Goal: Task Accomplishment & Management: Complete application form

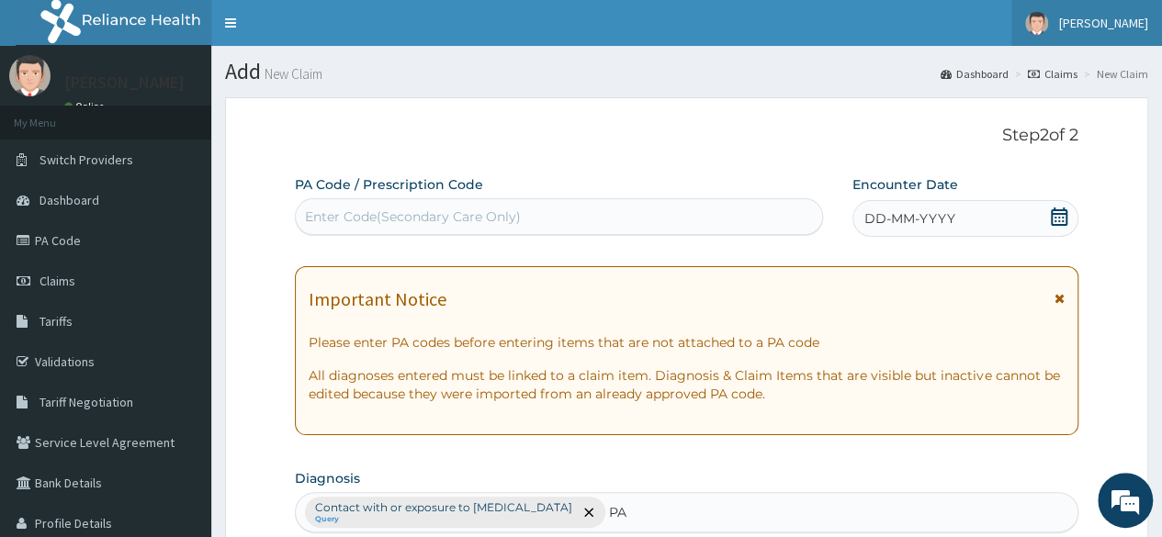
type input "PA"
click at [1089, 19] on span "[PERSON_NAME]" at bounding box center [1103, 23] width 89 height 17
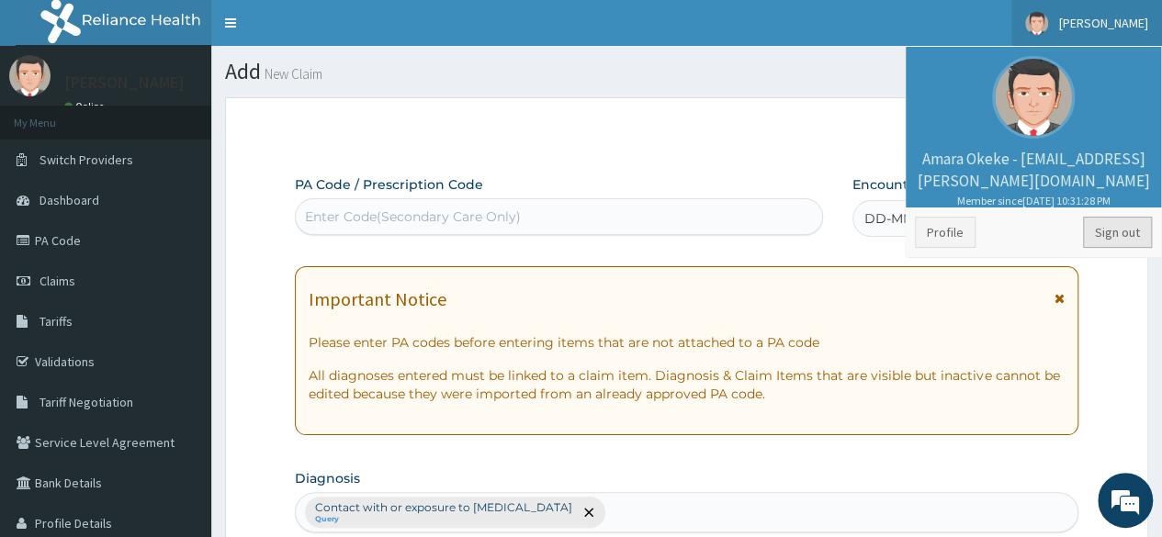
click at [1123, 230] on link "Sign out" at bounding box center [1117, 232] width 69 height 31
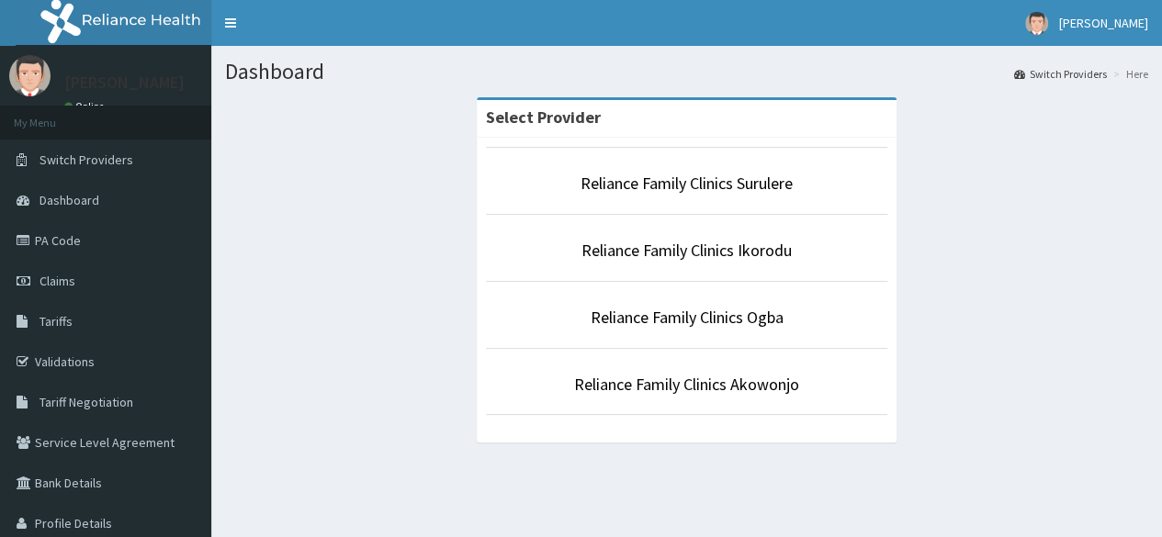
click at [725, 198] on li "Reliance Family Clinics Surulere" at bounding box center [687, 181] width 402 height 68
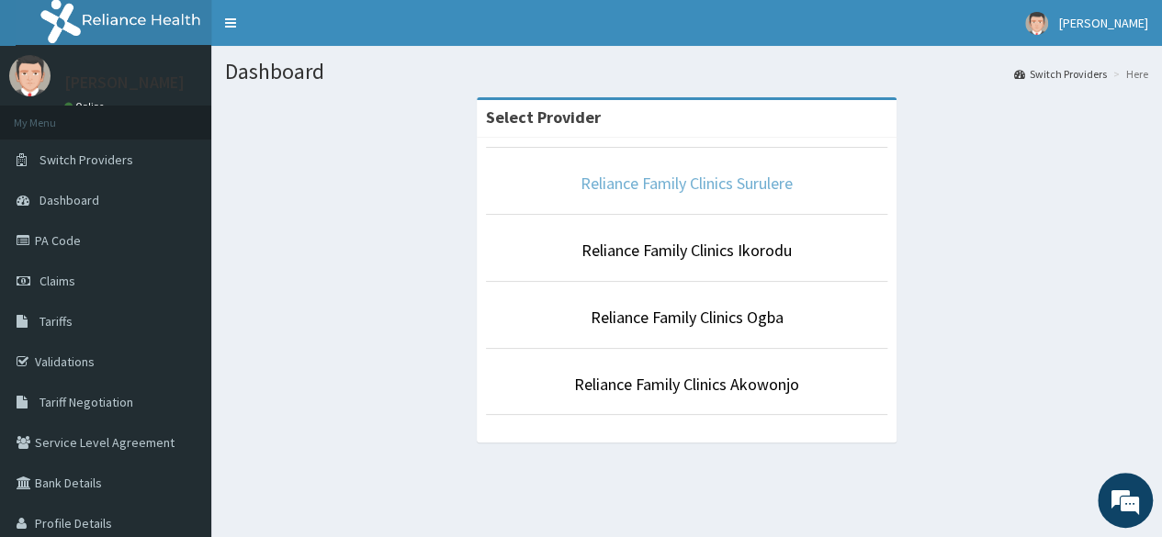
click at [708, 186] on link "Reliance Family Clinics Surulere" at bounding box center [687, 183] width 212 height 21
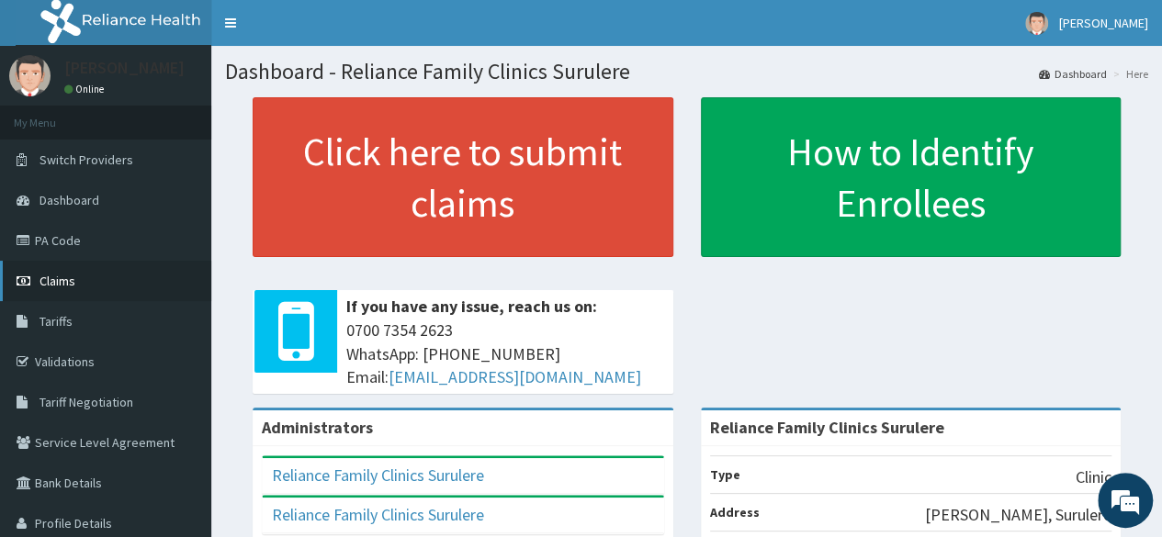
click at [62, 282] on span "Claims" at bounding box center [58, 281] width 36 height 17
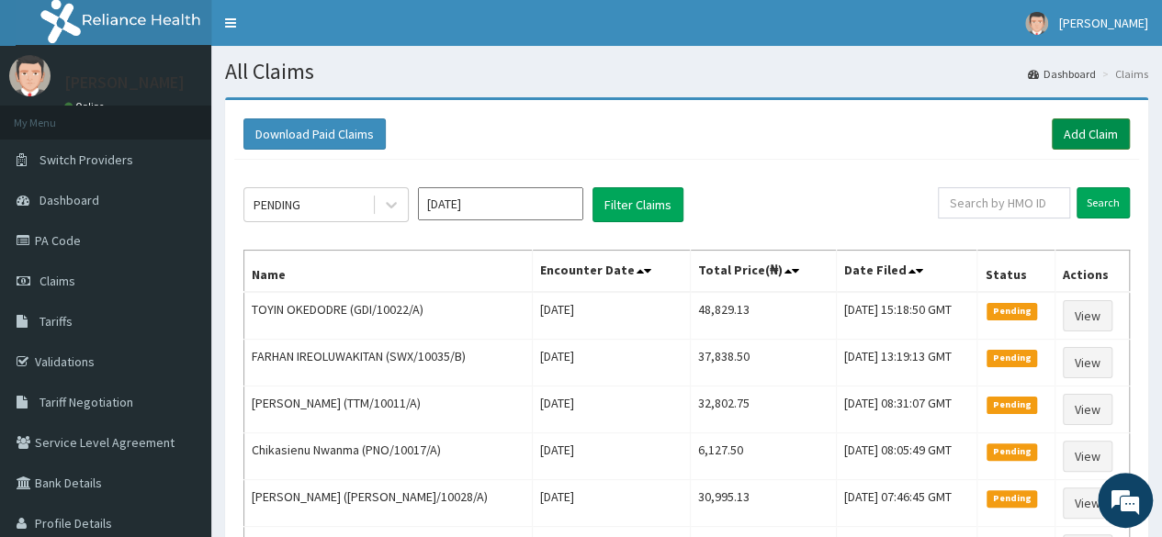
click at [1089, 136] on link "Add Claim" at bounding box center [1091, 134] width 78 height 31
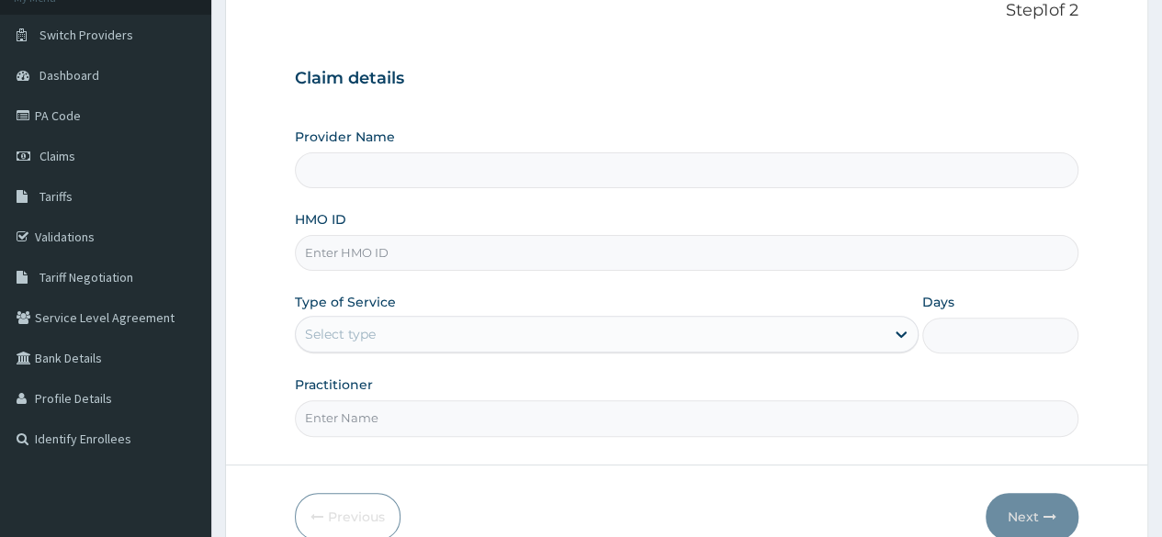
scroll to position [127, 0]
click at [484, 250] on input "HMO ID" at bounding box center [687, 251] width 784 height 36
type input "Reliance Family Clinics Surulere"
paste input "HLP/10004/B"
type input "HLP/10004/B"
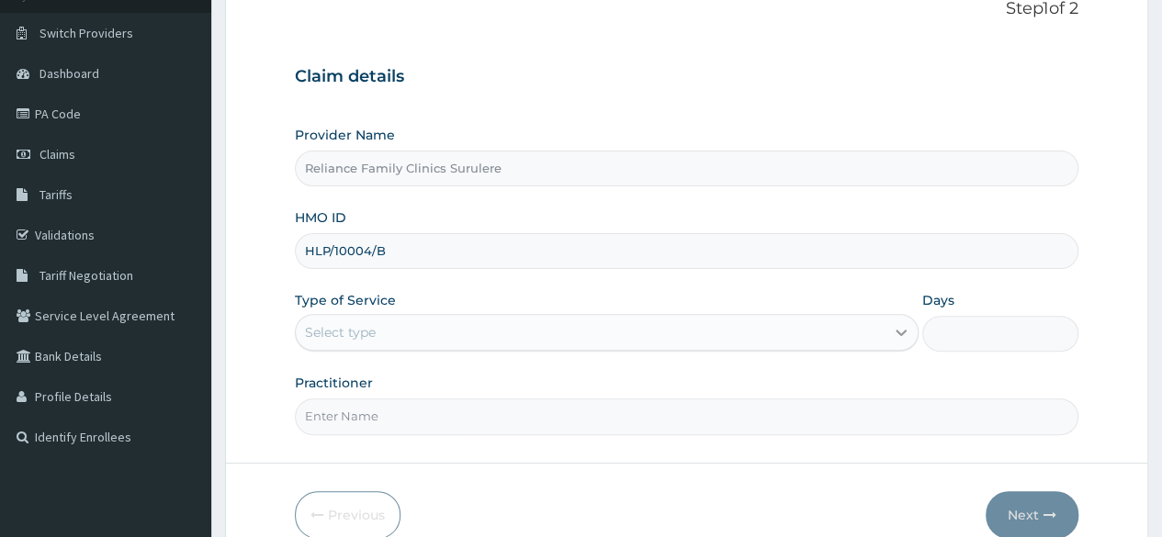
click at [904, 334] on icon at bounding box center [901, 332] width 18 height 18
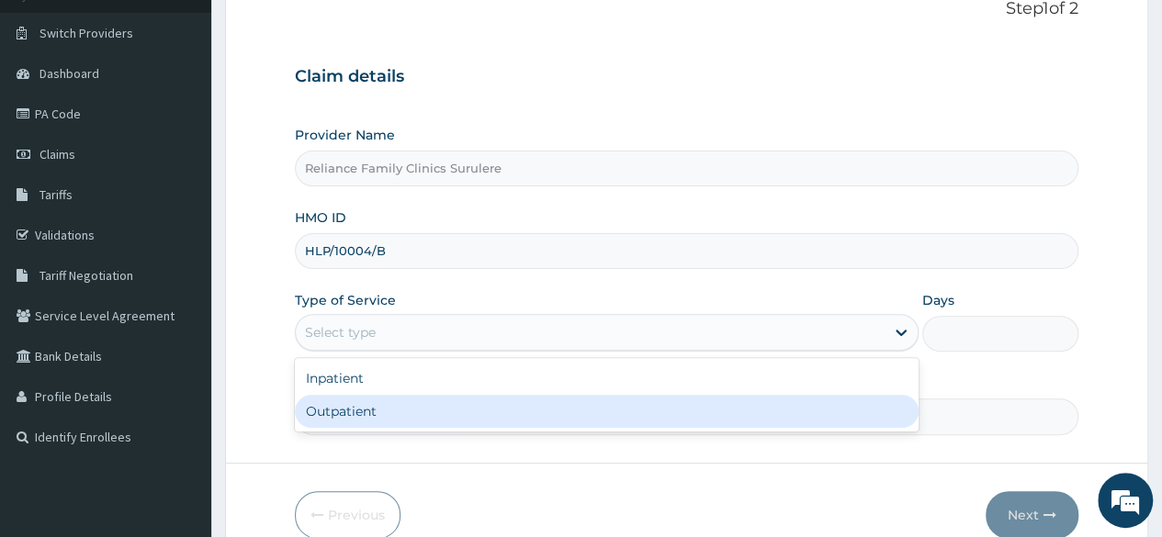
click at [629, 400] on div "Outpatient" at bounding box center [607, 411] width 624 height 33
type input "1"
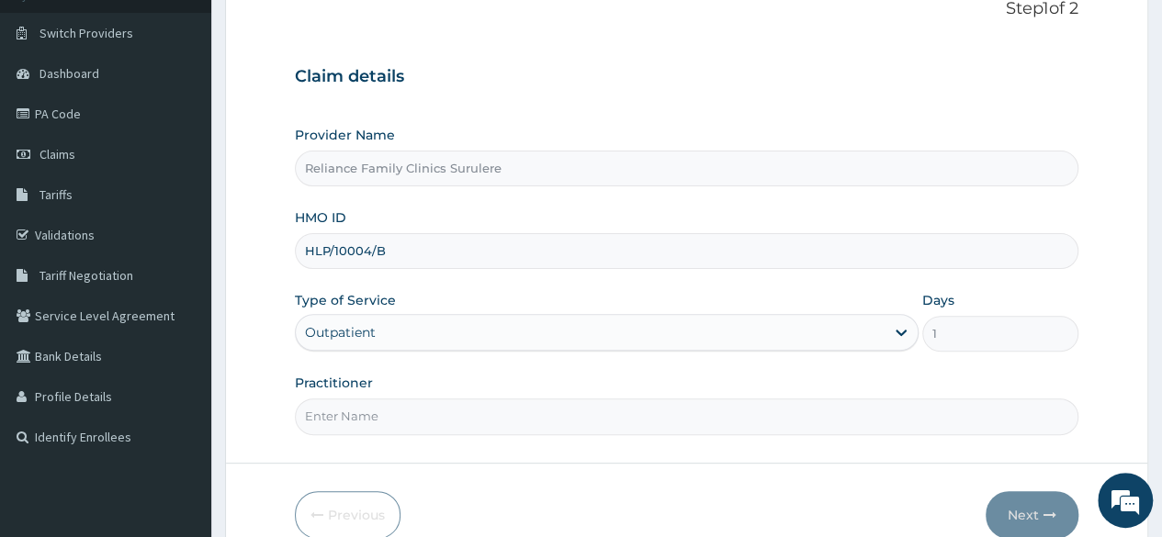
click at [544, 420] on input "Practitioner" at bounding box center [687, 417] width 784 height 36
click at [544, 420] on input "Lcum" at bounding box center [687, 417] width 784 height 36
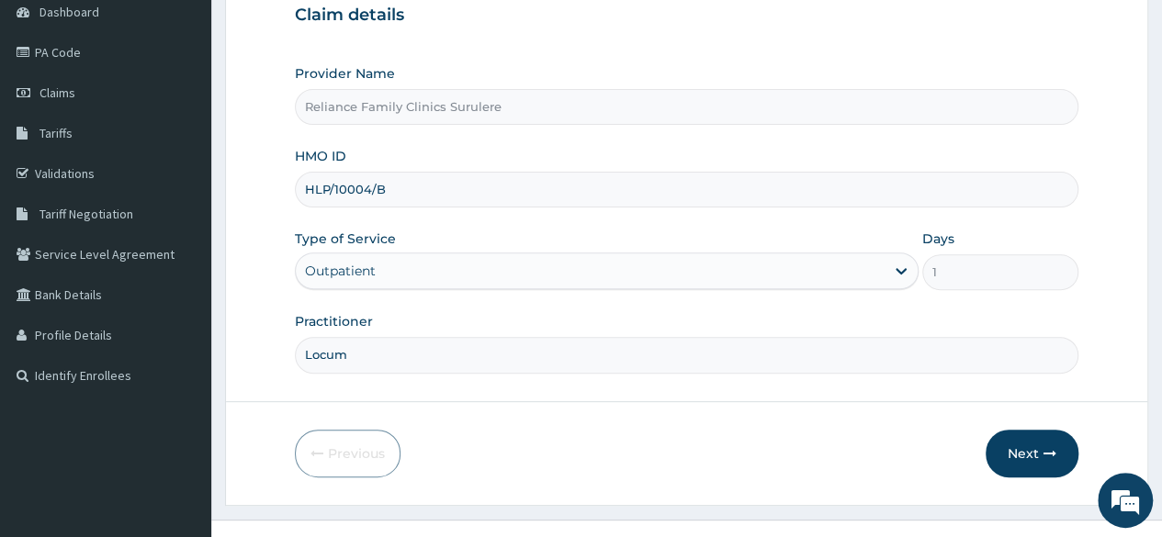
scroll to position [213, 0]
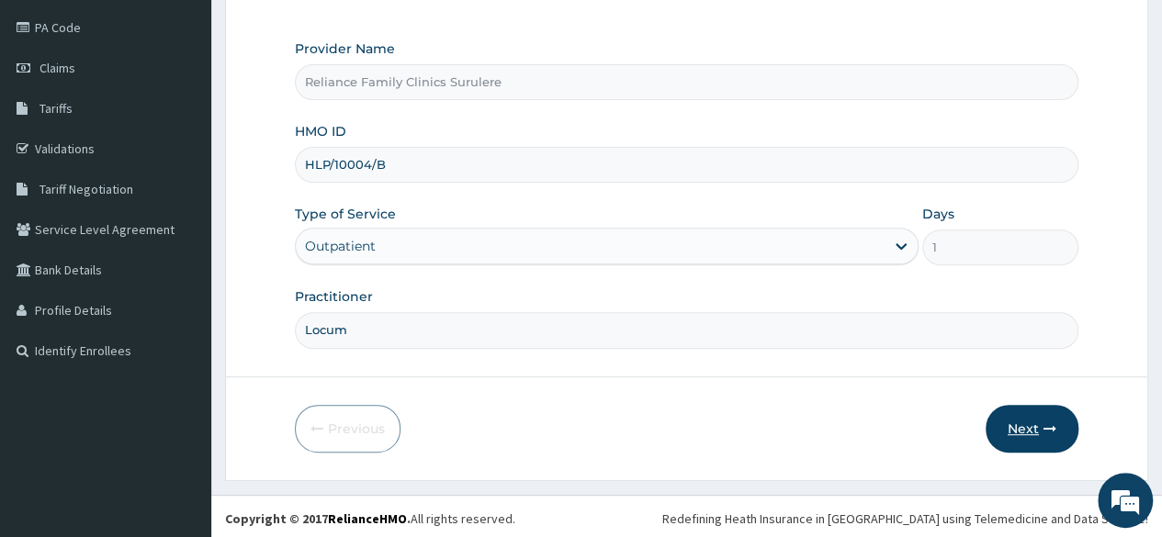
type input "Locum"
click at [1022, 414] on button "Next" at bounding box center [1032, 429] width 93 height 48
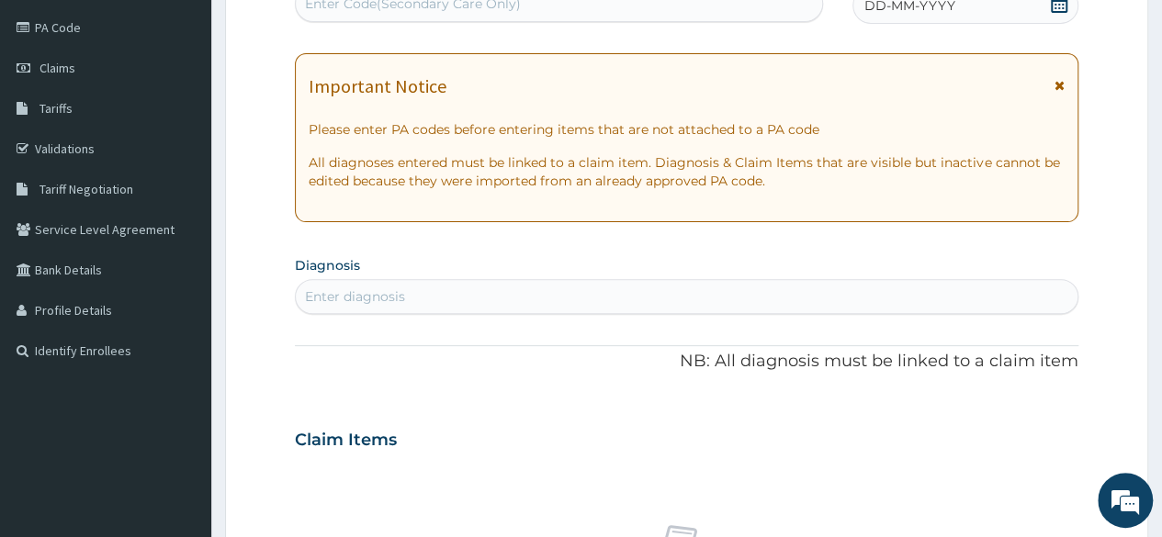
click at [397, 288] on div "Enter diagnosis" at bounding box center [355, 297] width 100 height 18
type input "contact with or"
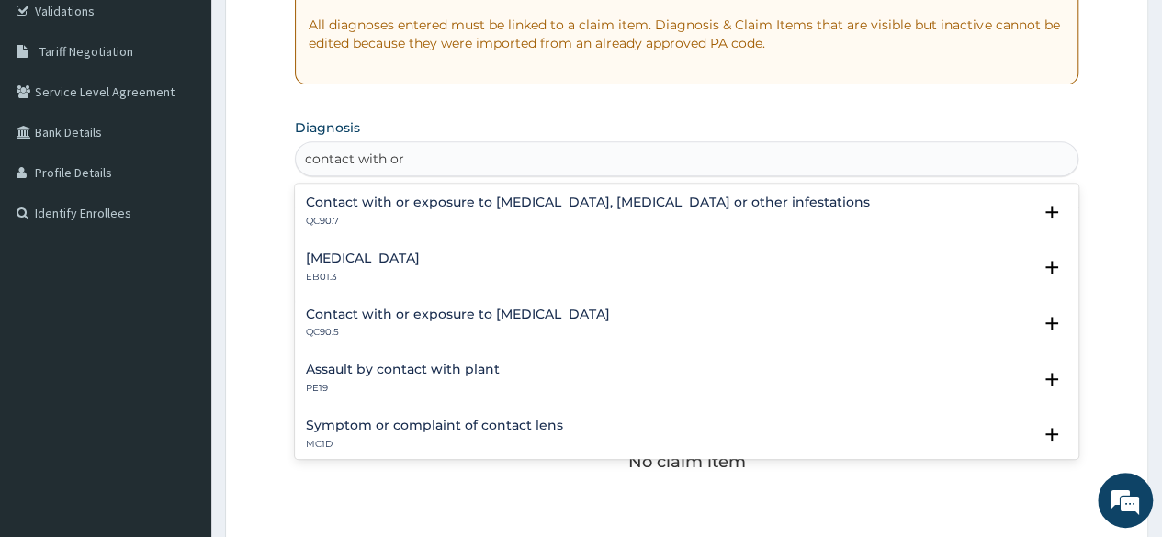
scroll to position [1507, 0]
click at [379, 311] on h4 "Contact with or exposure to [MEDICAL_DATA]" at bounding box center [458, 312] width 304 height 14
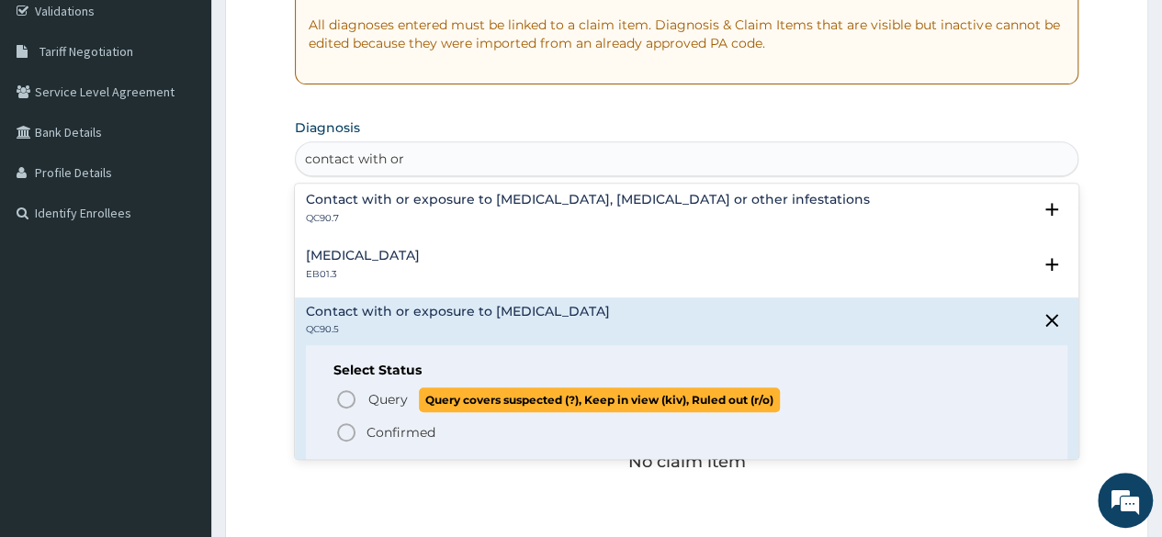
click at [345, 406] on circle "status option query" at bounding box center [346, 399] width 17 height 17
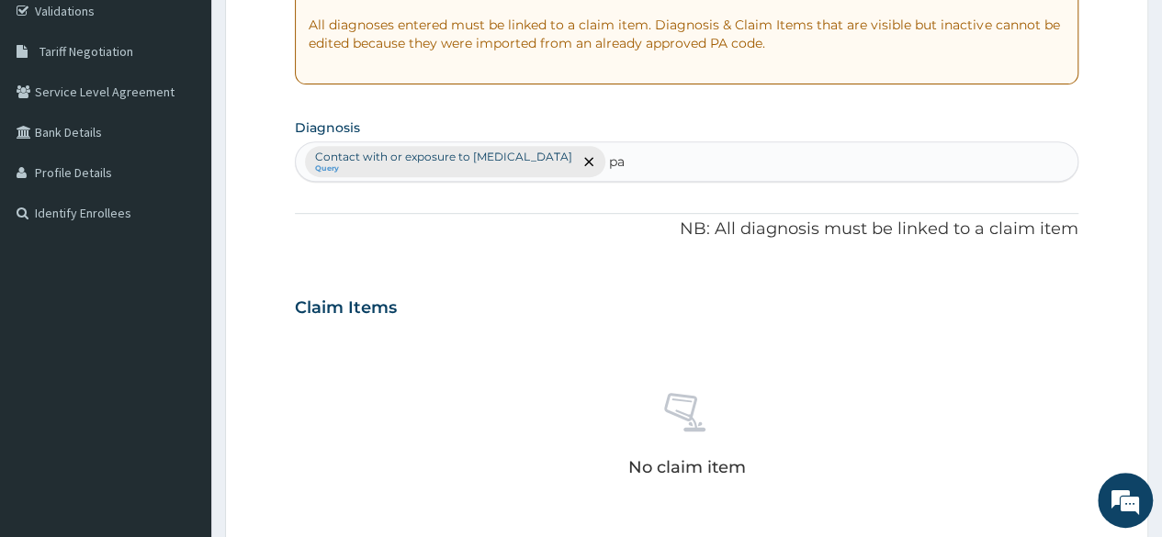
type input "p"
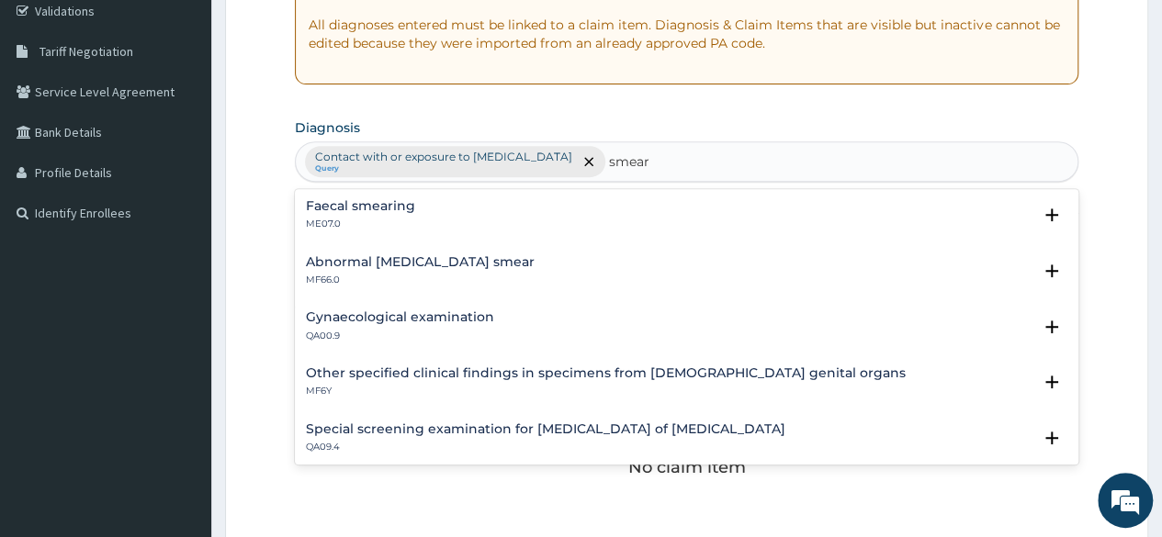
scroll to position [0, 0]
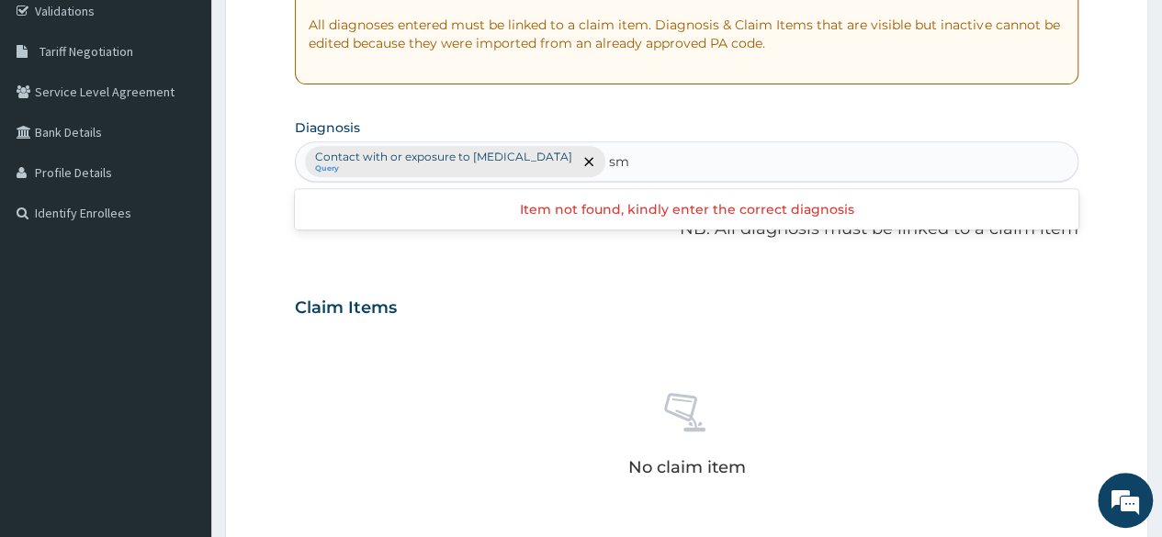
type input "s"
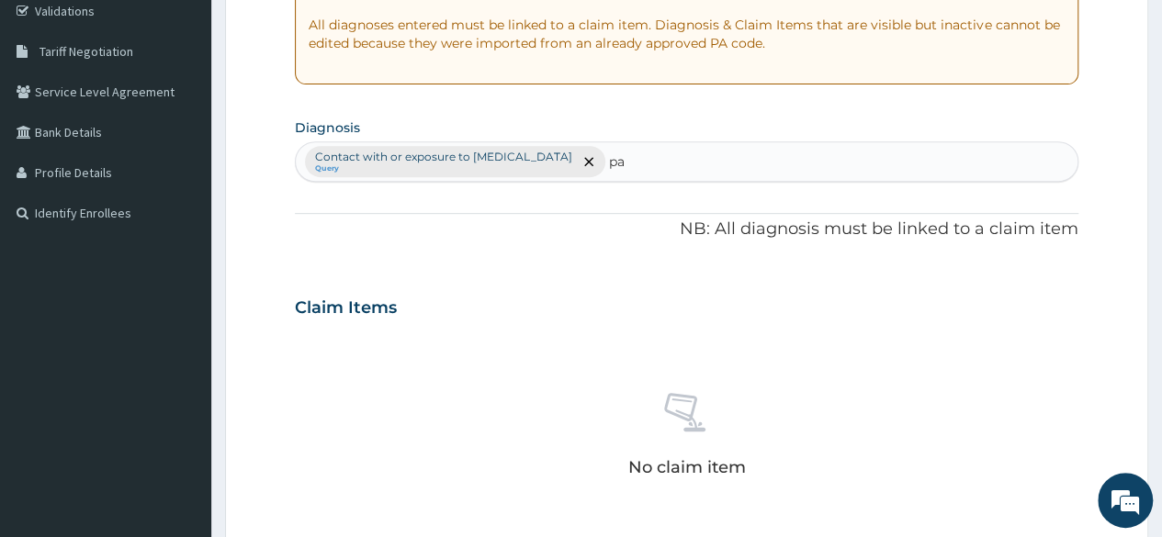
type input "p"
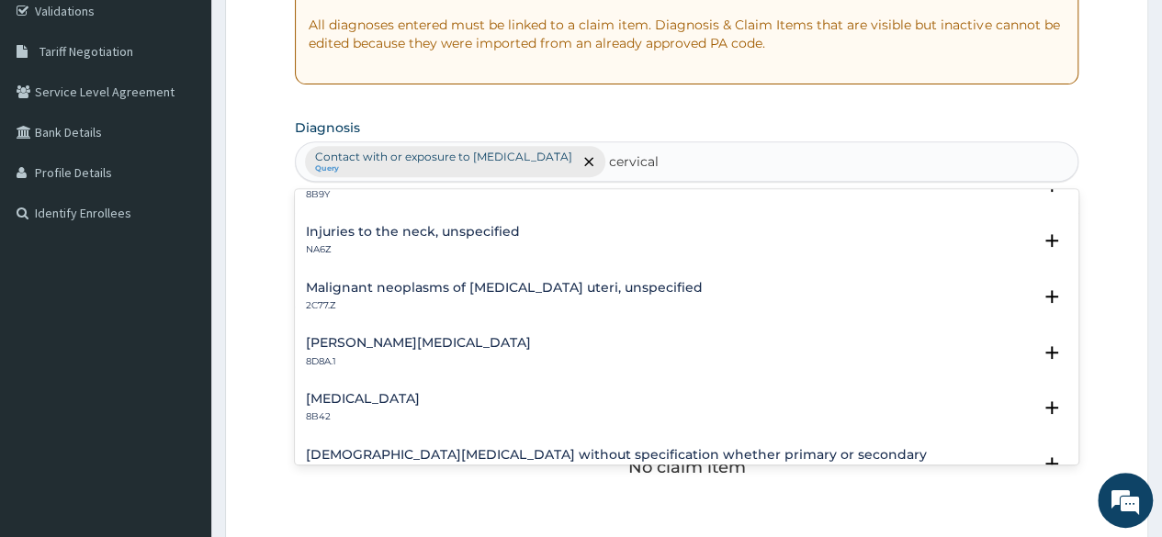
scroll to position [2435, 0]
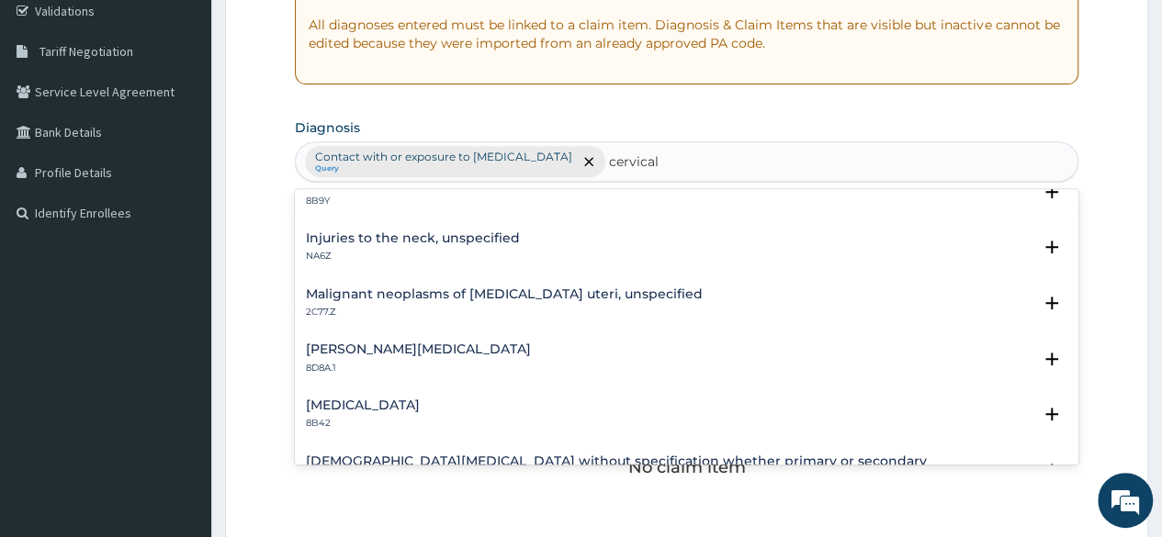
type input "cervical"
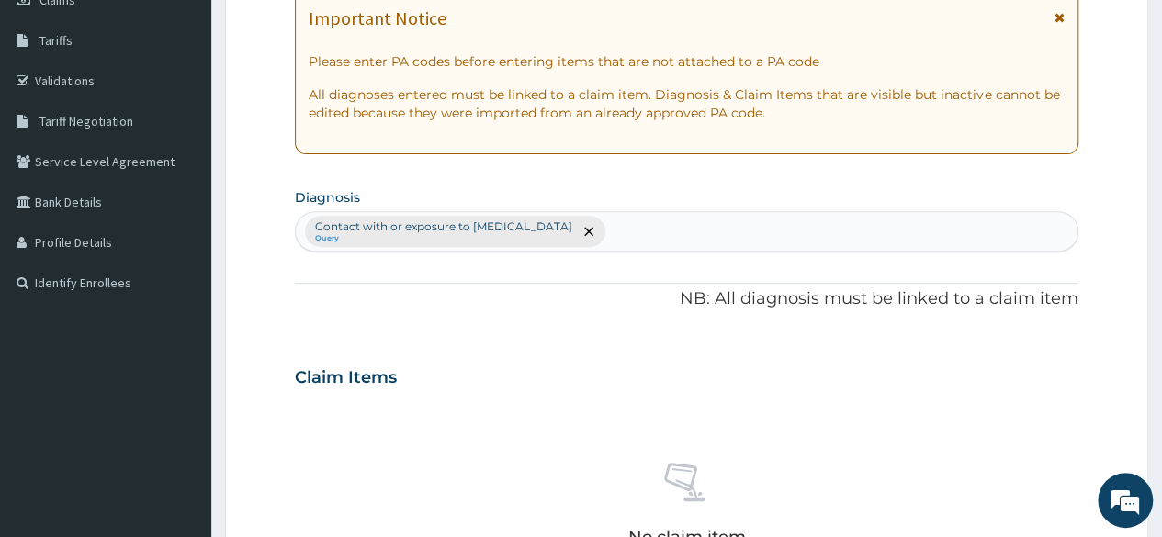
scroll to position [283, 0]
drag, startPoint x: 645, startPoint y: 240, endPoint x: 639, endPoint y: 227, distance: 14.0
click at [639, 227] on div "Contact with or exposure to viral hepatitis Query" at bounding box center [687, 229] width 782 height 39
type input "cervical"
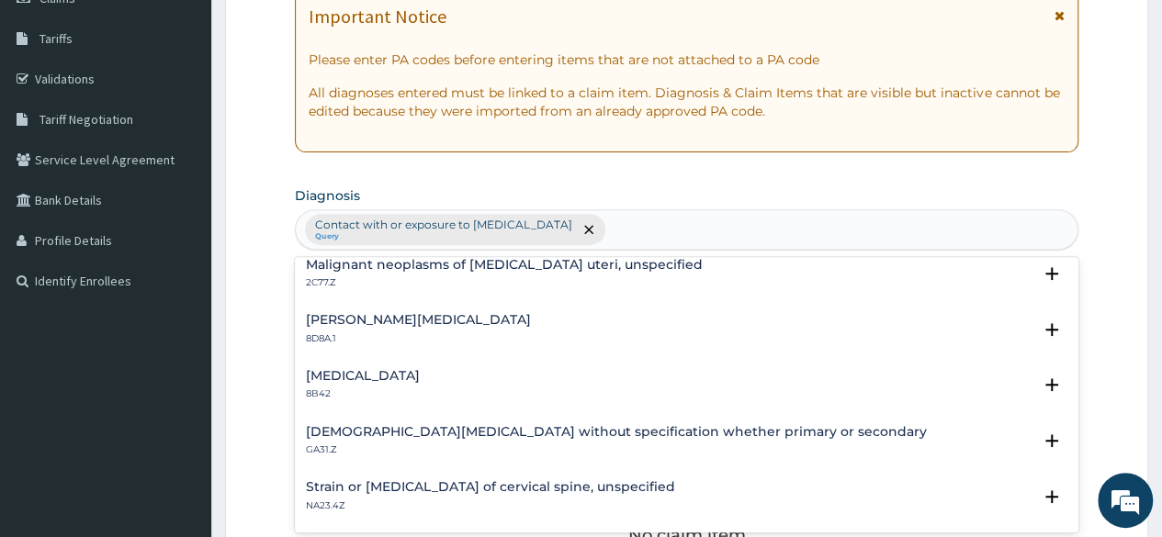
scroll to position [0, 0]
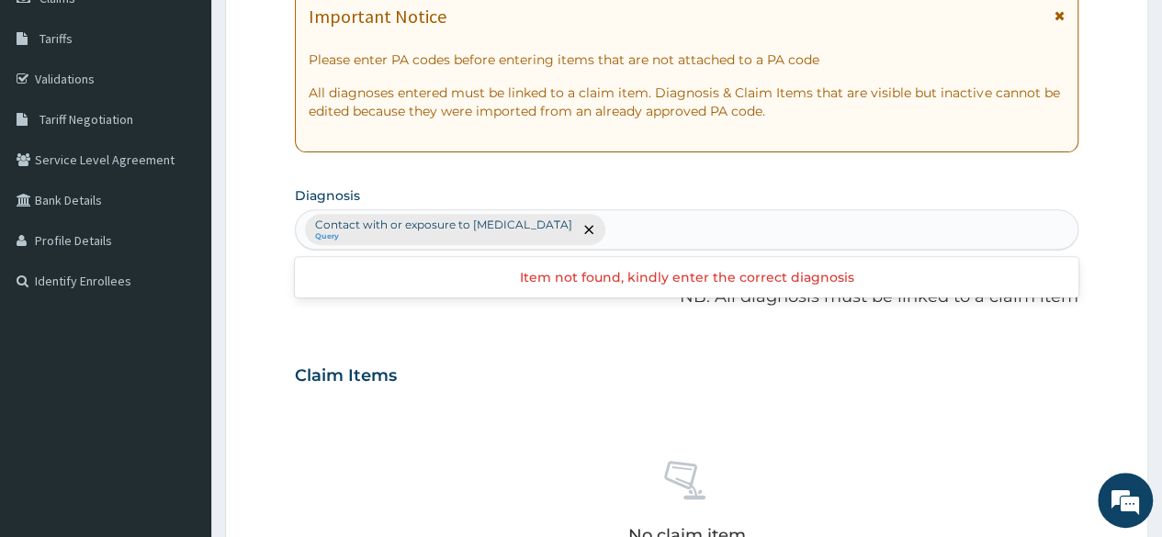
click at [675, 234] on div "Contact with or exposure to viral hepatitis Query" at bounding box center [687, 229] width 782 height 39
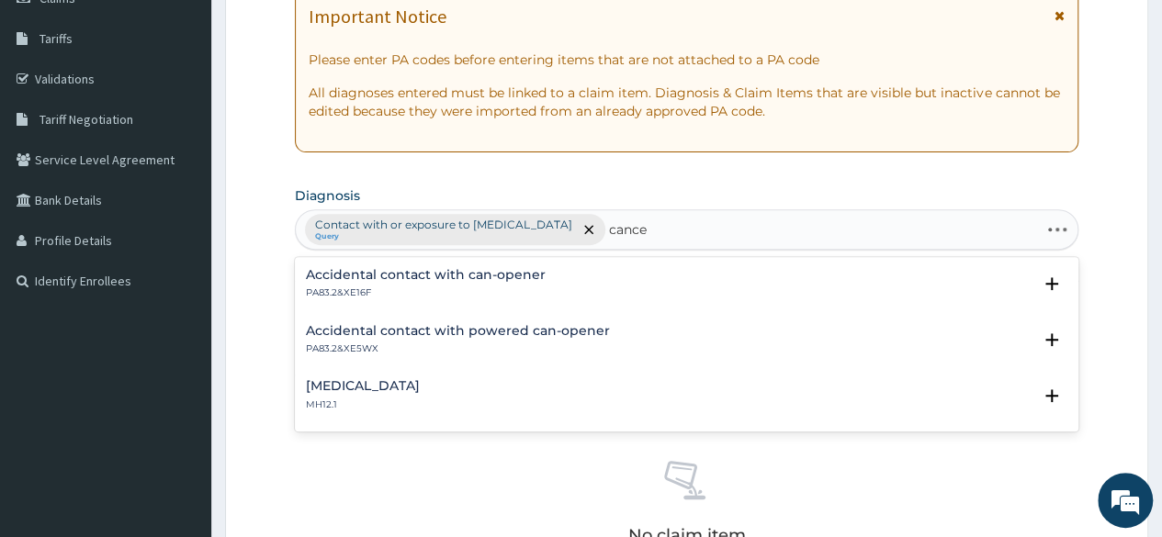
type input "cancer"
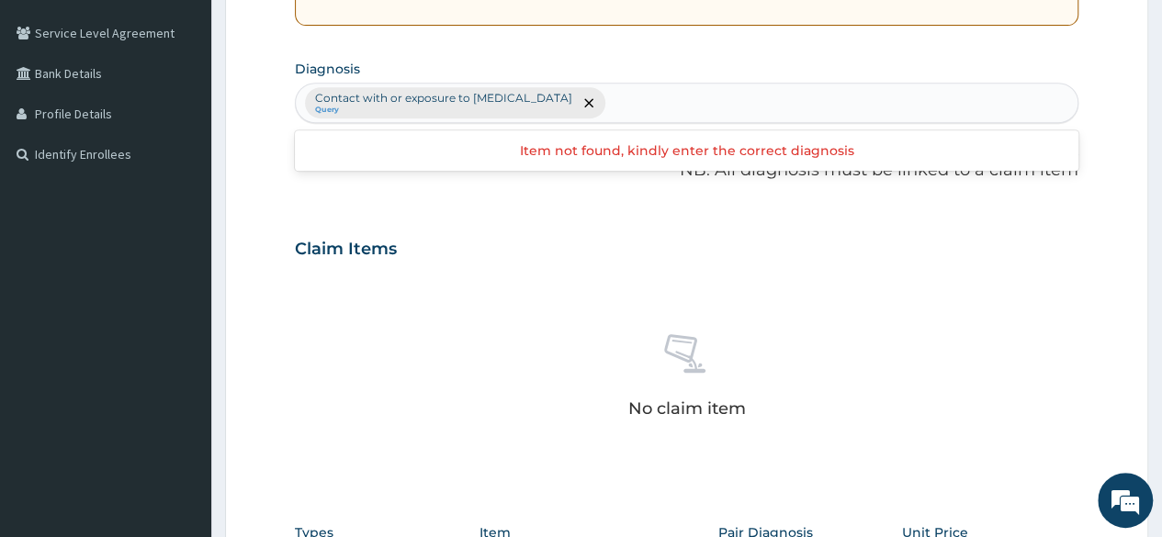
click at [649, 117] on div "Contact with or exposure to viral hepatitis Query" at bounding box center [687, 103] width 782 height 39
type input "screening"
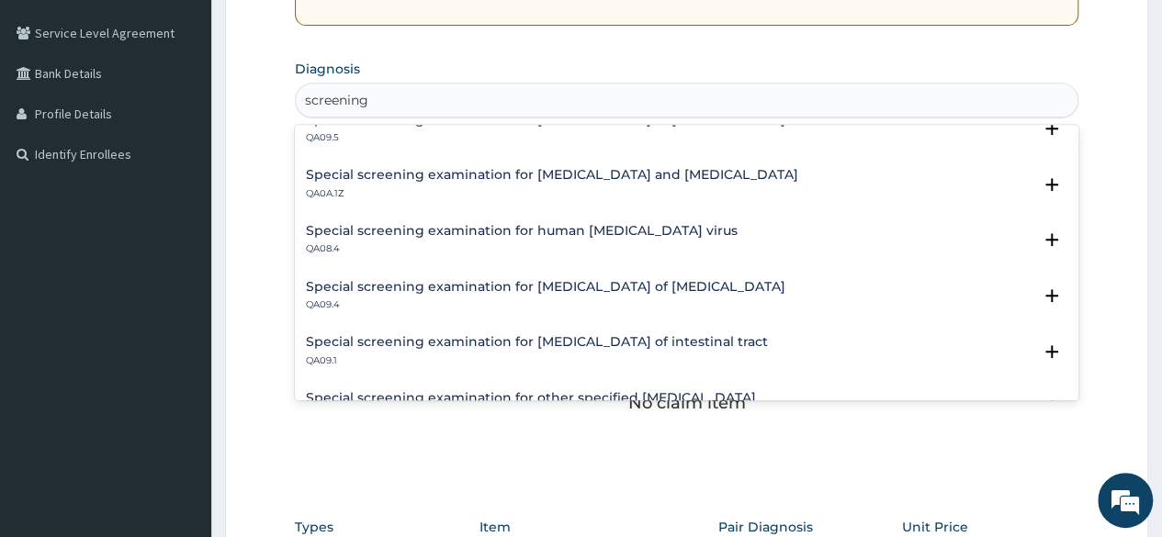
scroll to position [1631, 0]
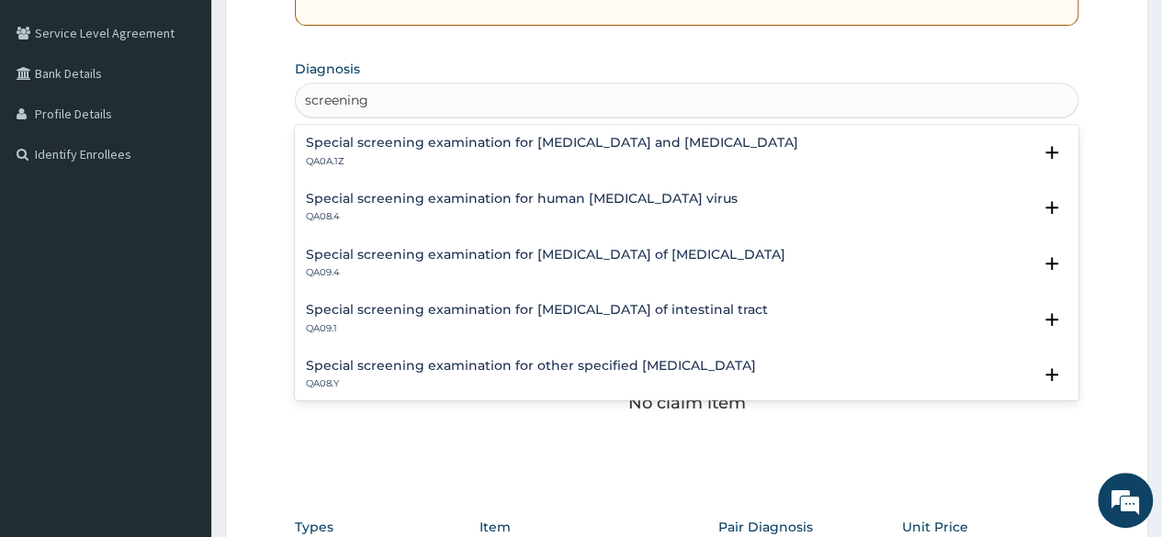
click at [426, 253] on h4 "Special screening examination for [MEDICAL_DATA] of [MEDICAL_DATA]" at bounding box center [546, 255] width 480 height 14
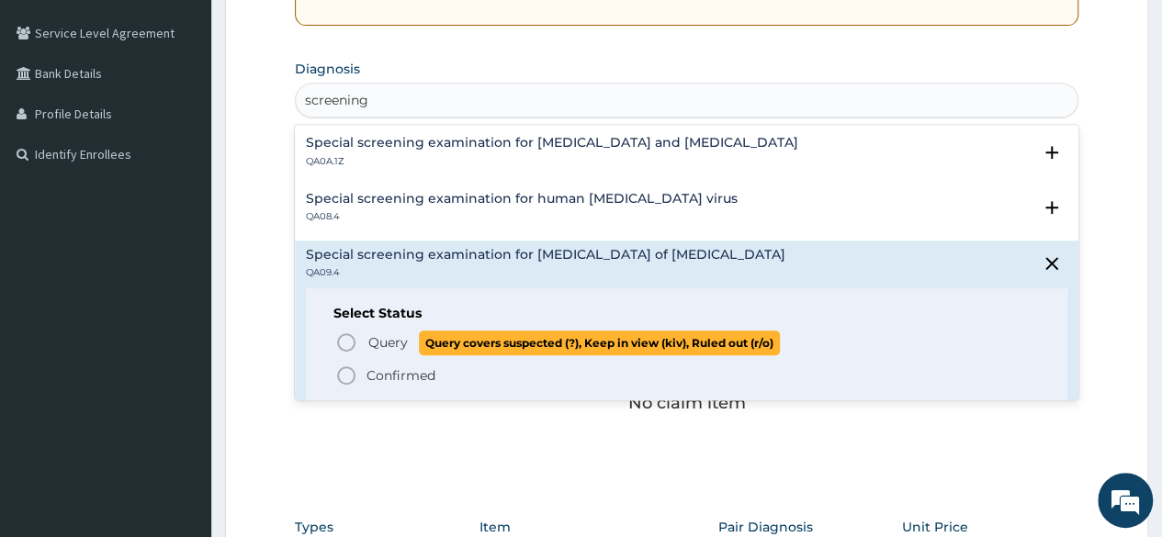
click at [344, 334] on circle "status option query" at bounding box center [346, 342] width 17 height 17
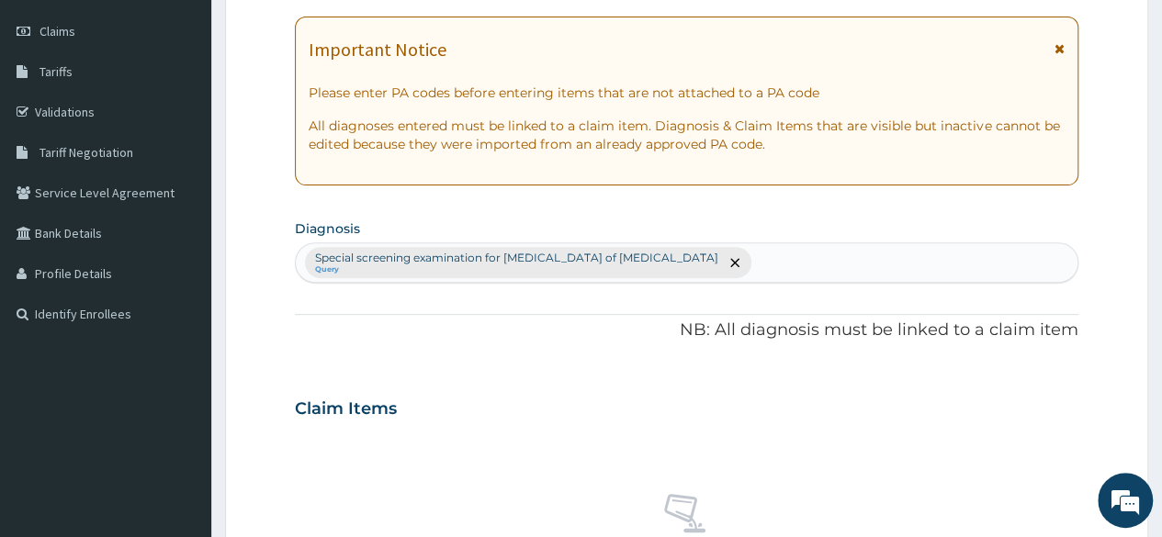
scroll to position [246, 0]
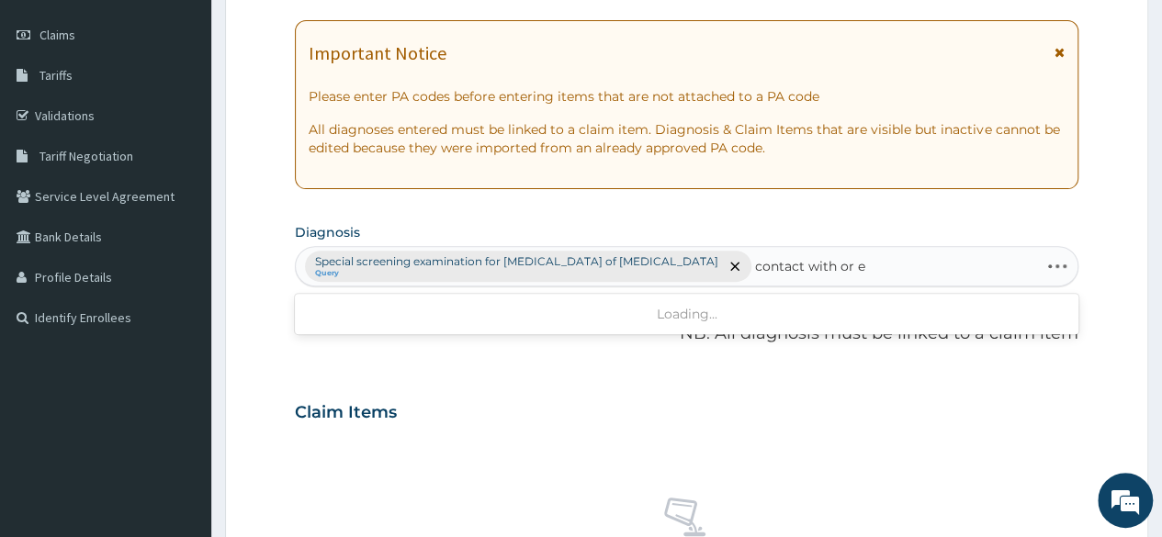
type input "contact with or"
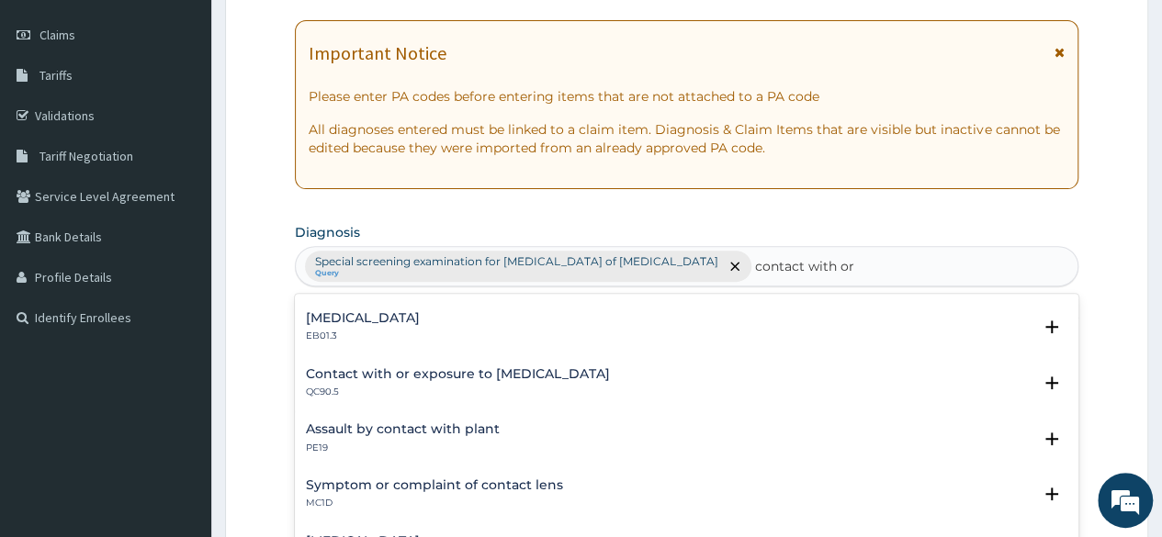
scroll to position [1555, 0]
click at [491, 376] on h4 "Contact with or exposure to [MEDICAL_DATA]" at bounding box center [458, 374] width 304 height 14
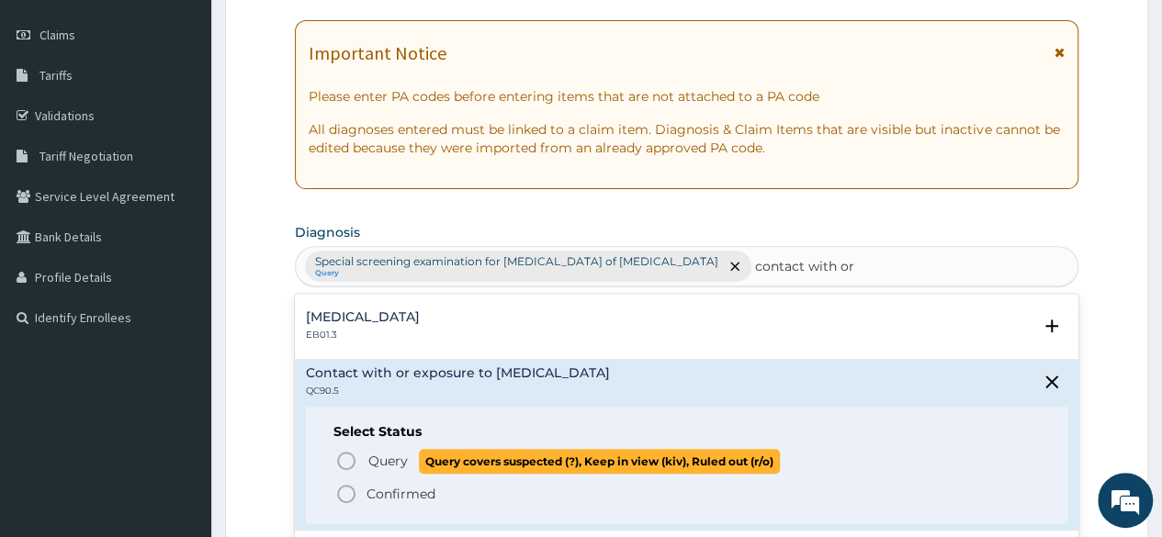
click at [351, 459] on icon "status option query" at bounding box center [346, 461] width 22 height 22
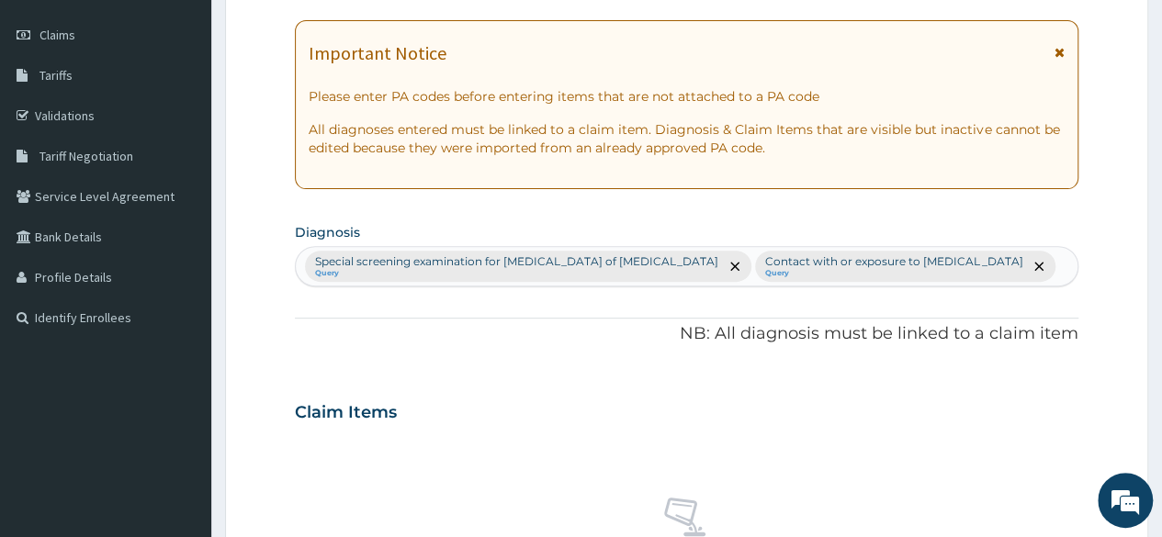
click at [351, 459] on div "No claim item" at bounding box center [687, 542] width 784 height 211
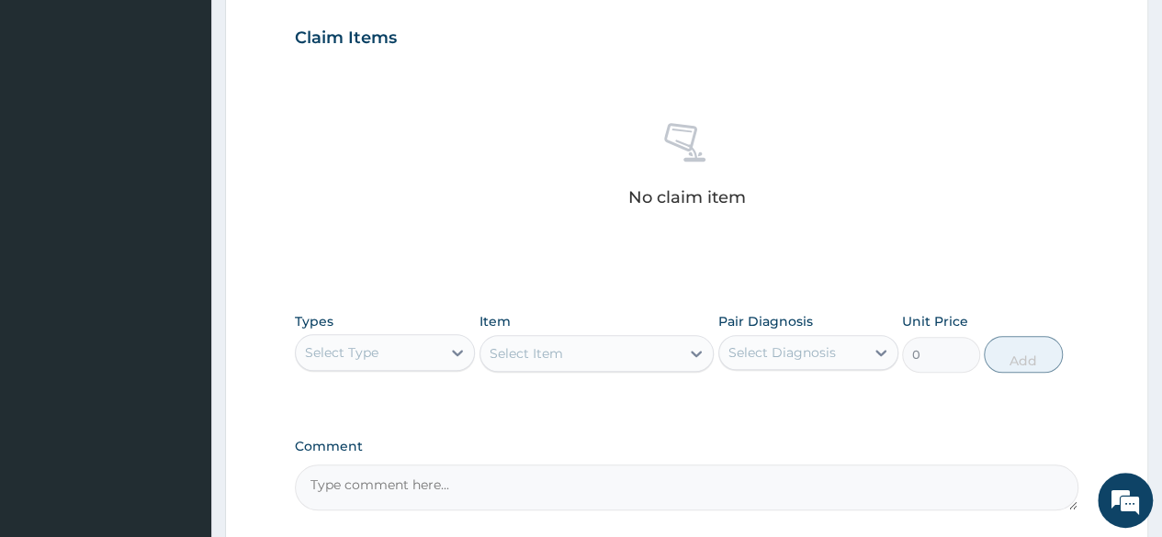
scroll to position [621, 0]
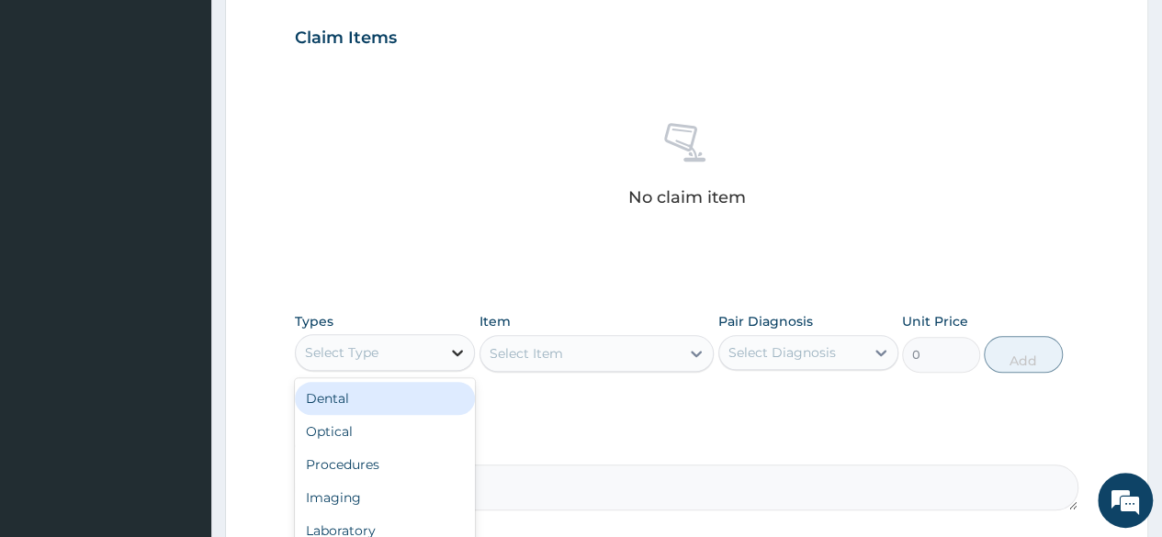
click at [452, 347] on icon at bounding box center [457, 353] width 18 height 18
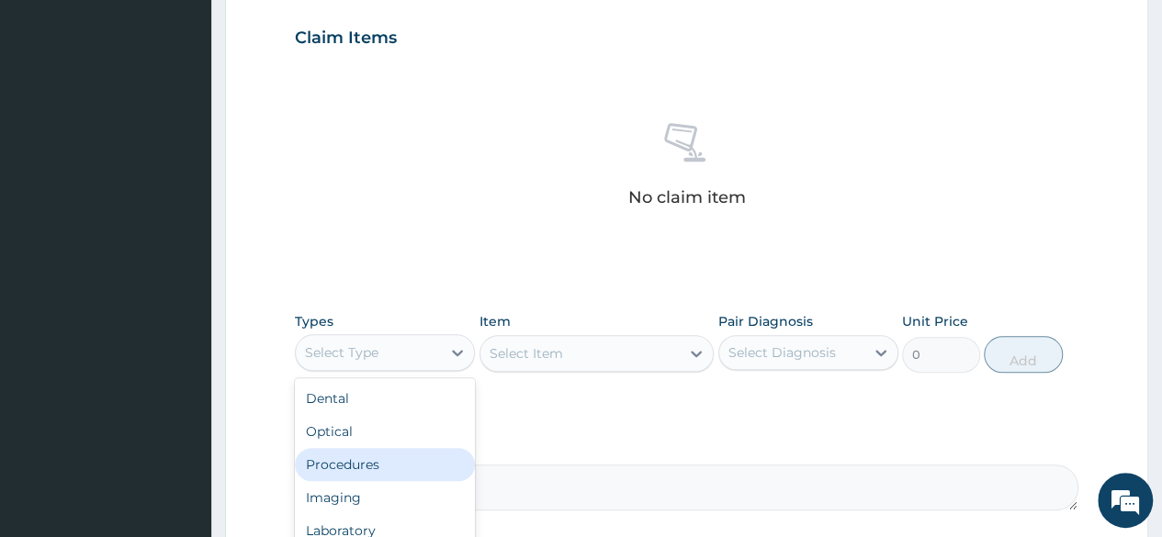
click at [364, 453] on div "Procedures" at bounding box center [385, 464] width 180 height 33
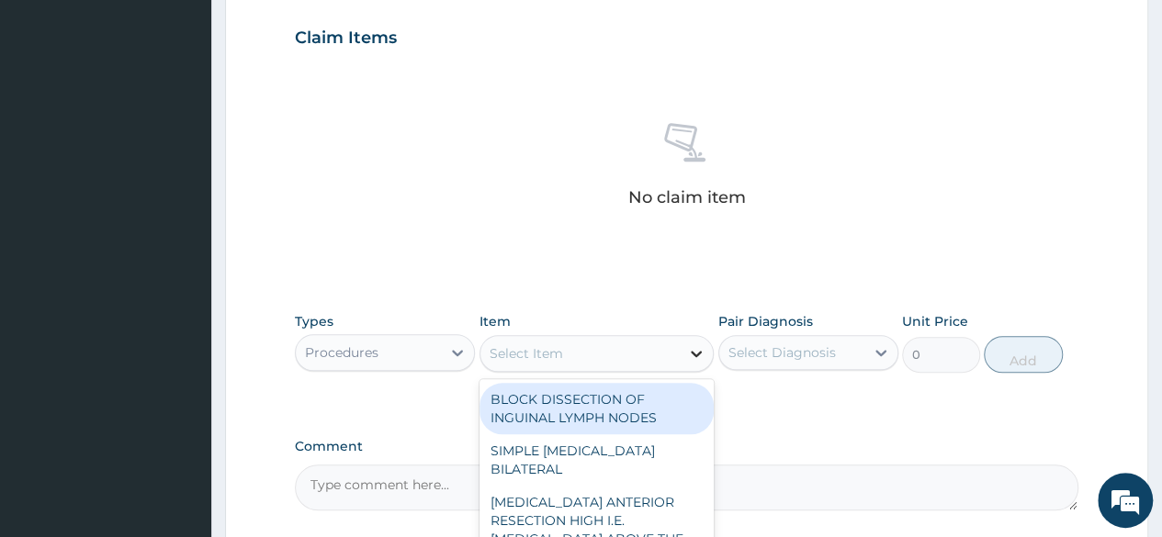
click at [698, 347] on icon at bounding box center [696, 353] width 18 height 18
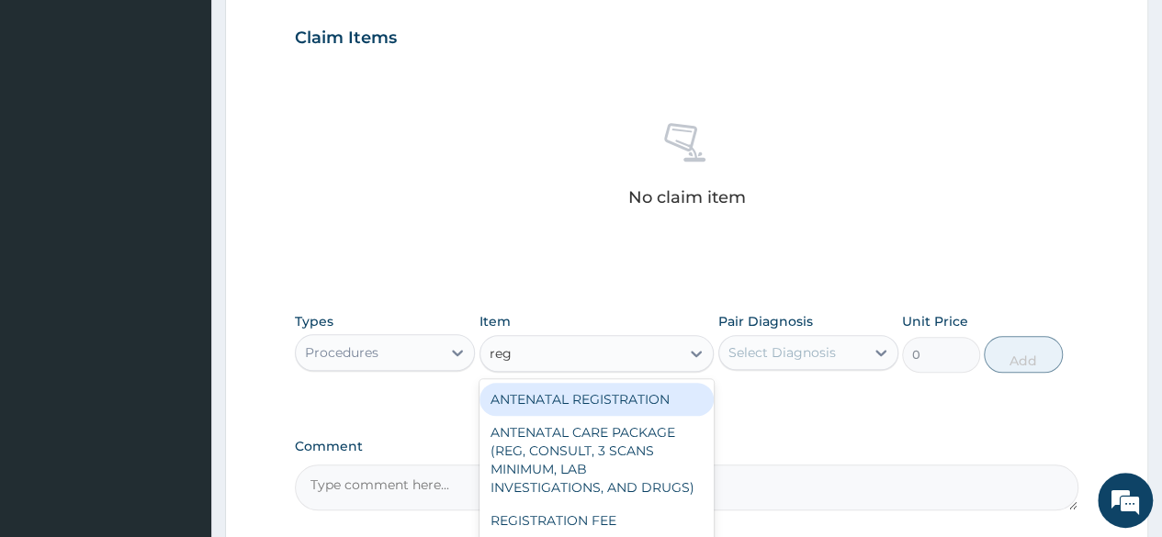
type input "regi"
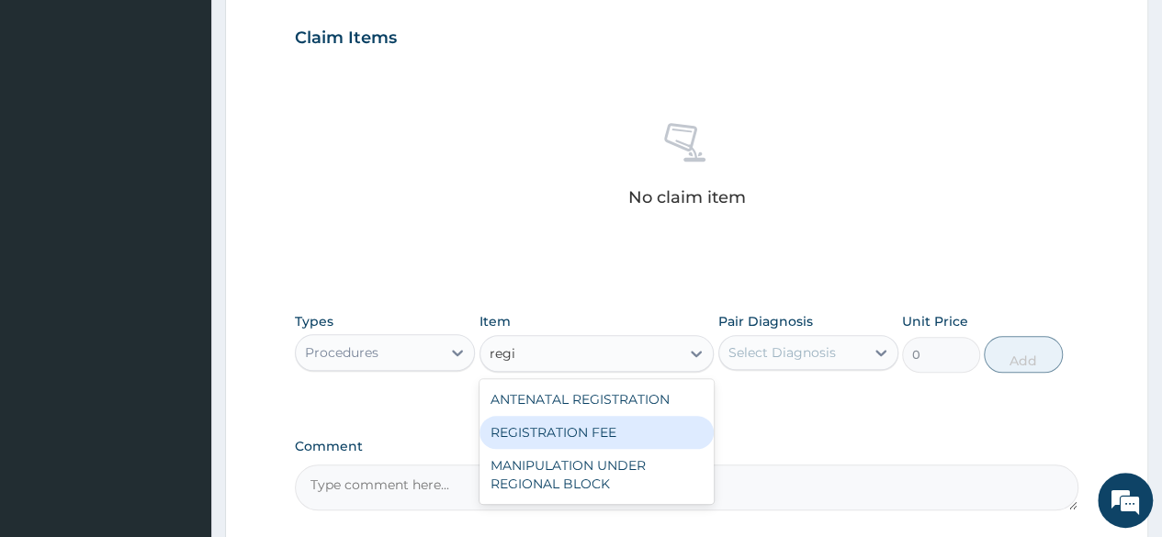
click at [592, 424] on div "REGISTRATION FEE" at bounding box center [597, 432] width 235 height 33
type input "2042.5"
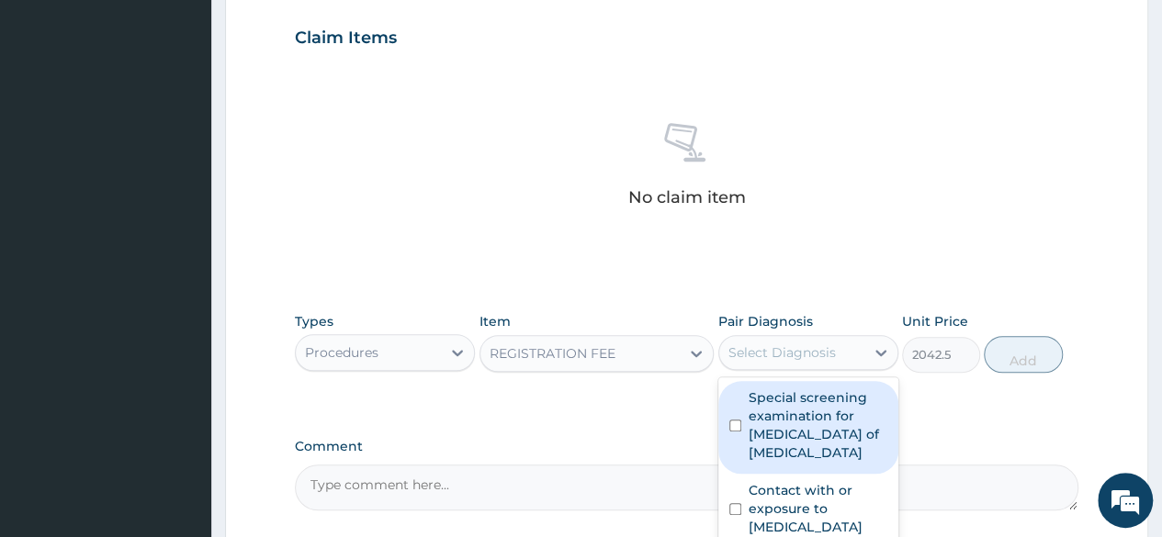
click at [854, 352] on div "Select Diagnosis" at bounding box center [791, 352] width 145 height 29
click at [753, 436] on label "Special screening examination for [MEDICAL_DATA] of [MEDICAL_DATA]" at bounding box center [818, 425] width 139 height 73
checkbox input "true"
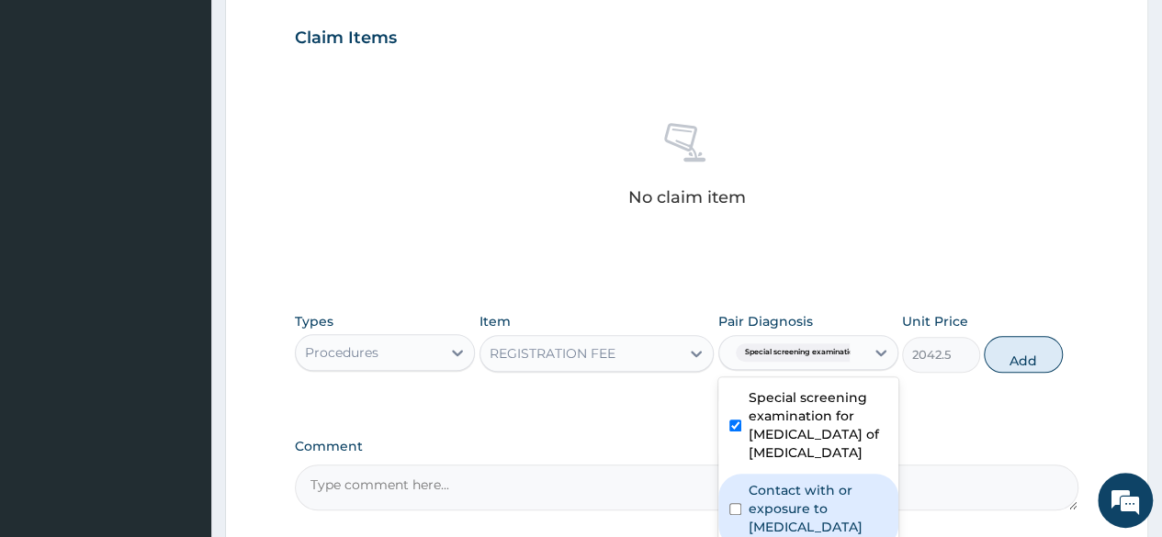
click at [737, 503] on input "checkbox" at bounding box center [735, 509] width 12 height 12
checkbox input "true"
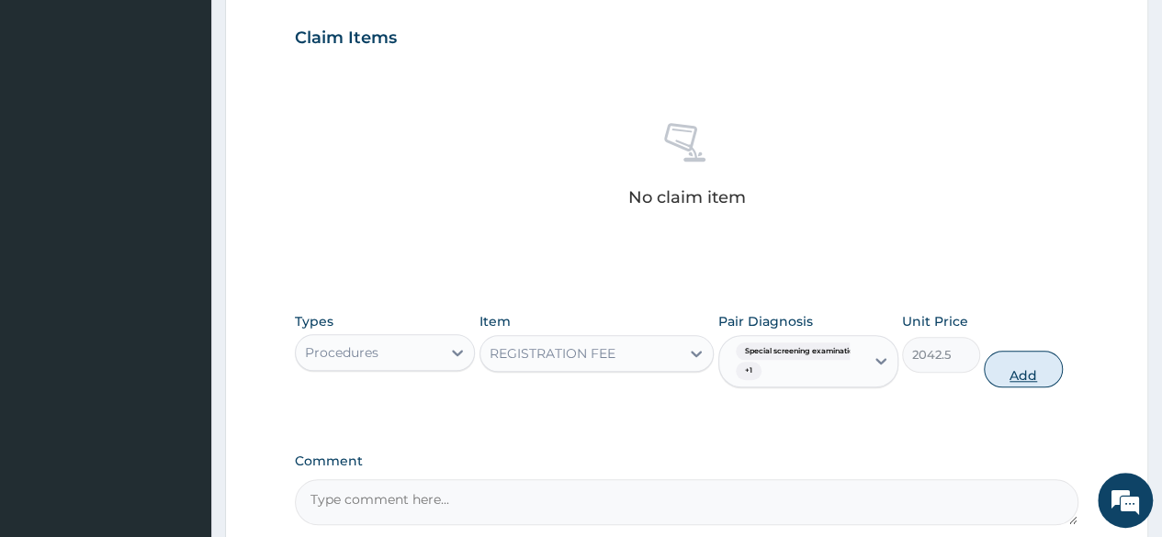
click at [1009, 374] on button "Add" at bounding box center [1023, 369] width 78 height 37
type input "0"
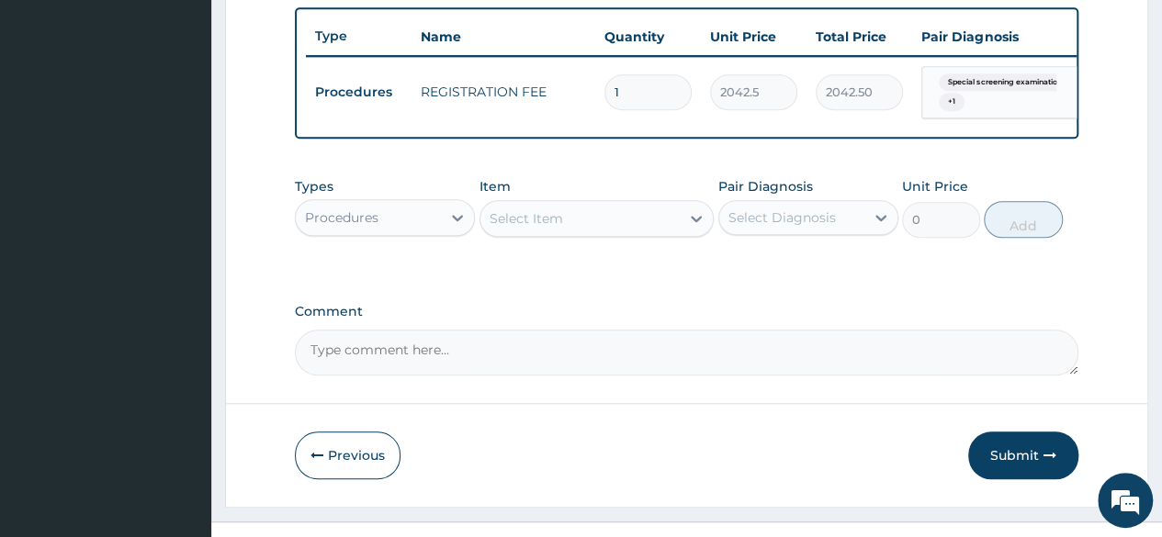
scroll to position [676, 0]
click at [458, 227] on icon at bounding box center [457, 218] width 18 height 18
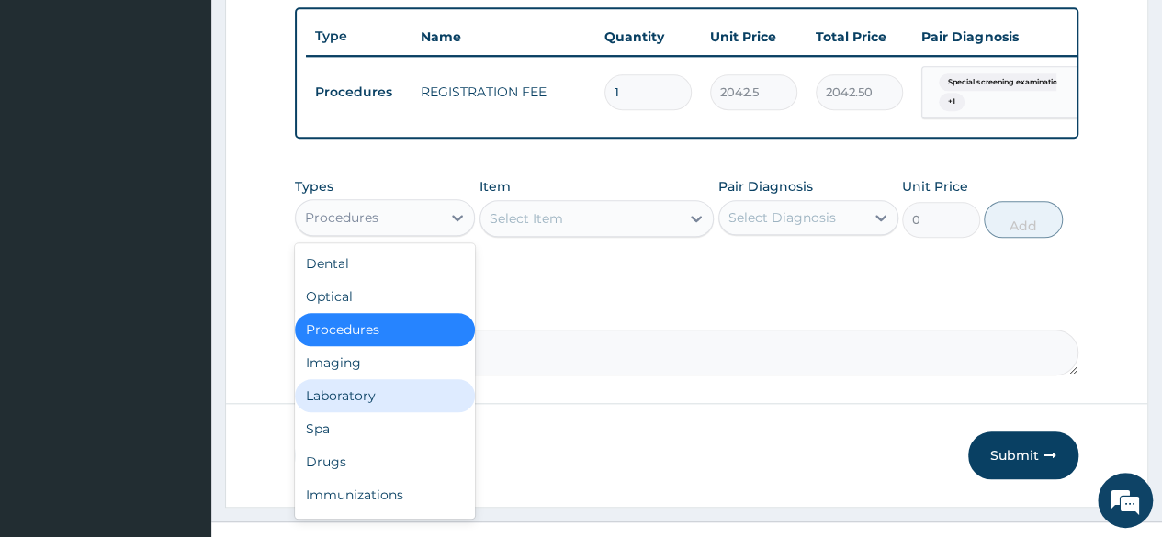
click at [388, 411] on div "Laboratory" at bounding box center [385, 395] width 180 height 33
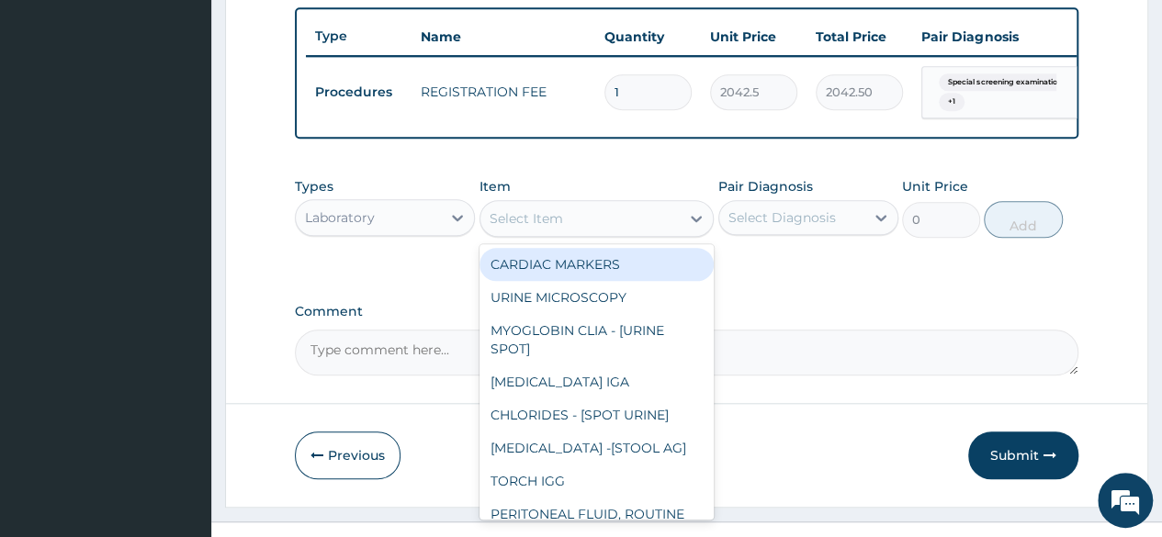
click at [694, 228] on icon at bounding box center [696, 218] width 18 height 18
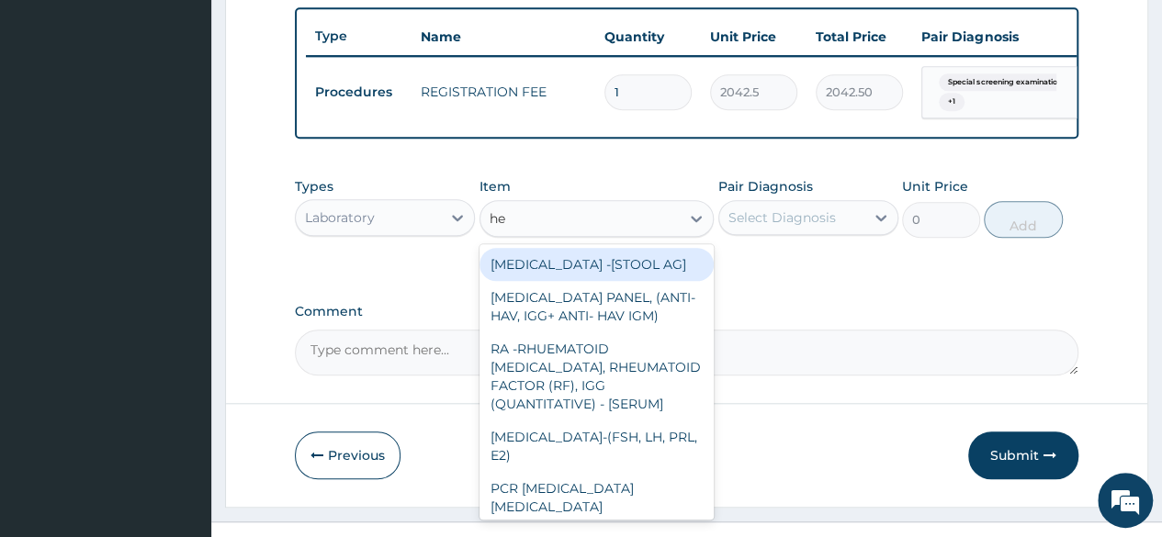
type input "hep"
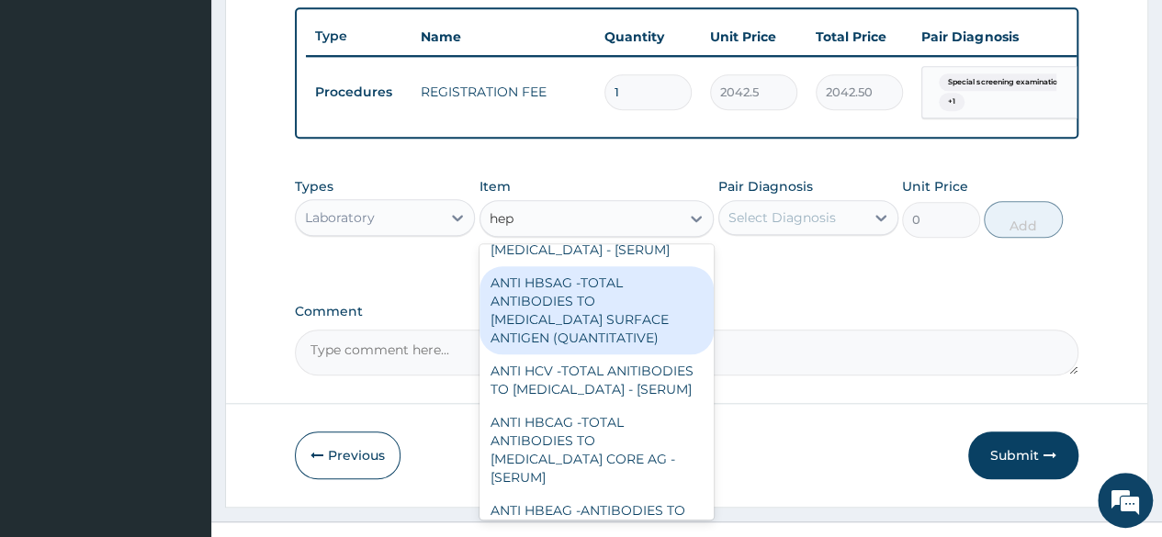
scroll to position [85, 0]
click at [584, 319] on div "ANTI HBSAG -TOTAL ANTIBODIES TO [MEDICAL_DATA] SURFACE ANTIGEN (QUANTITATIVE)" at bounding box center [597, 309] width 235 height 88
type input "4085"
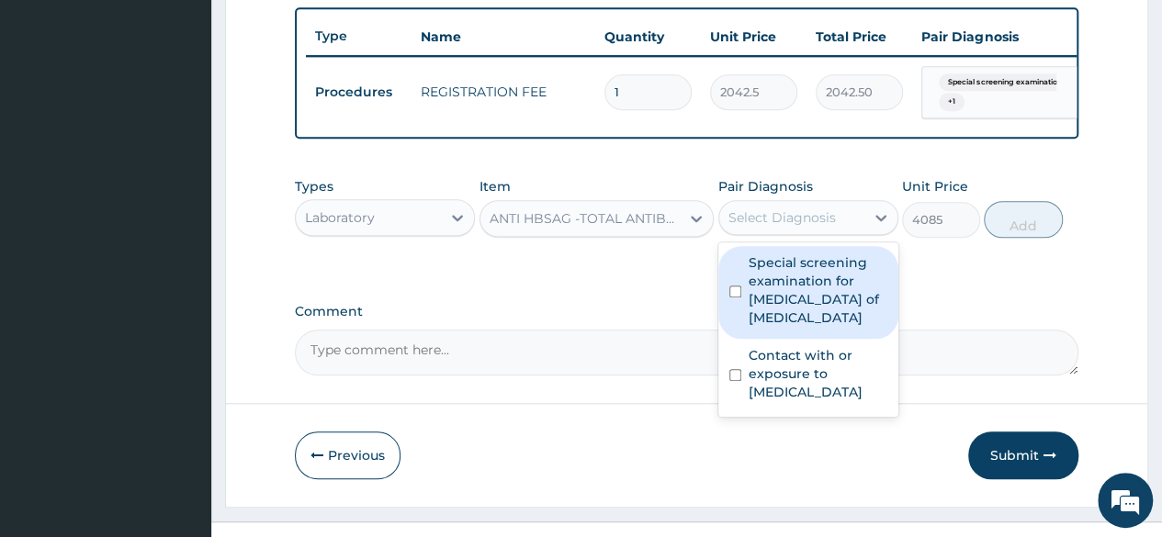
click at [855, 225] on div "Select Diagnosis" at bounding box center [791, 217] width 145 height 29
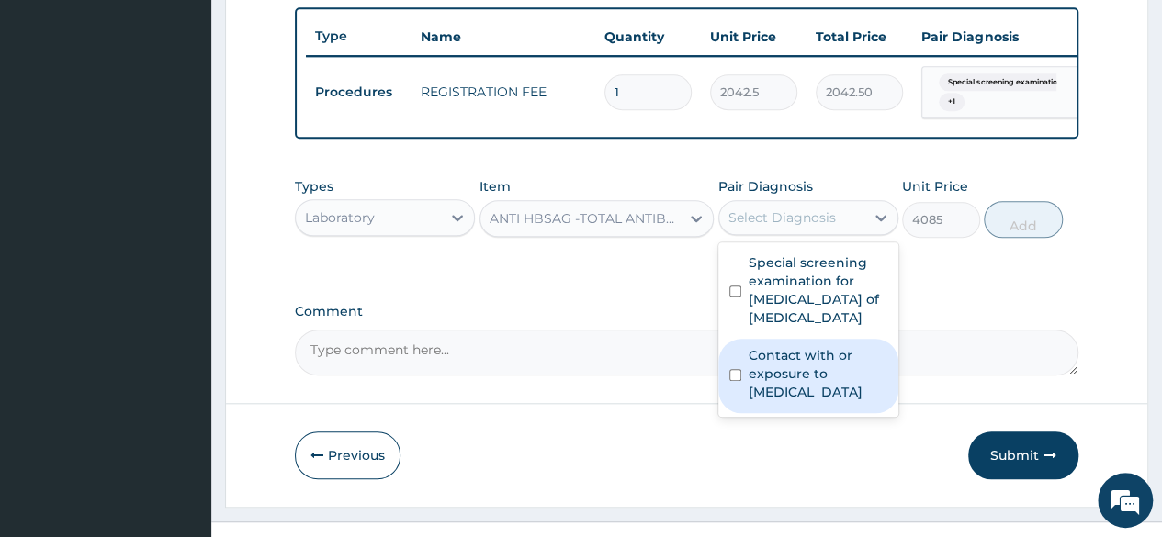
click at [757, 367] on label "Contact with or exposure to [MEDICAL_DATA]" at bounding box center [818, 373] width 139 height 55
checkbox input "true"
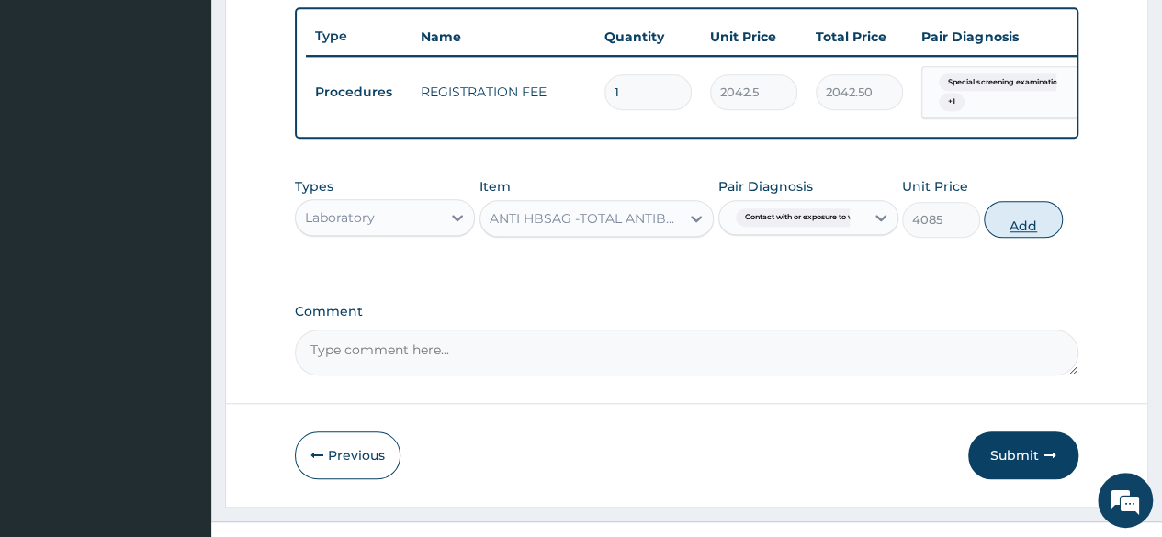
click at [1006, 230] on button "Add" at bounding box center [1023, 219] width 78 height 37
type input "0"
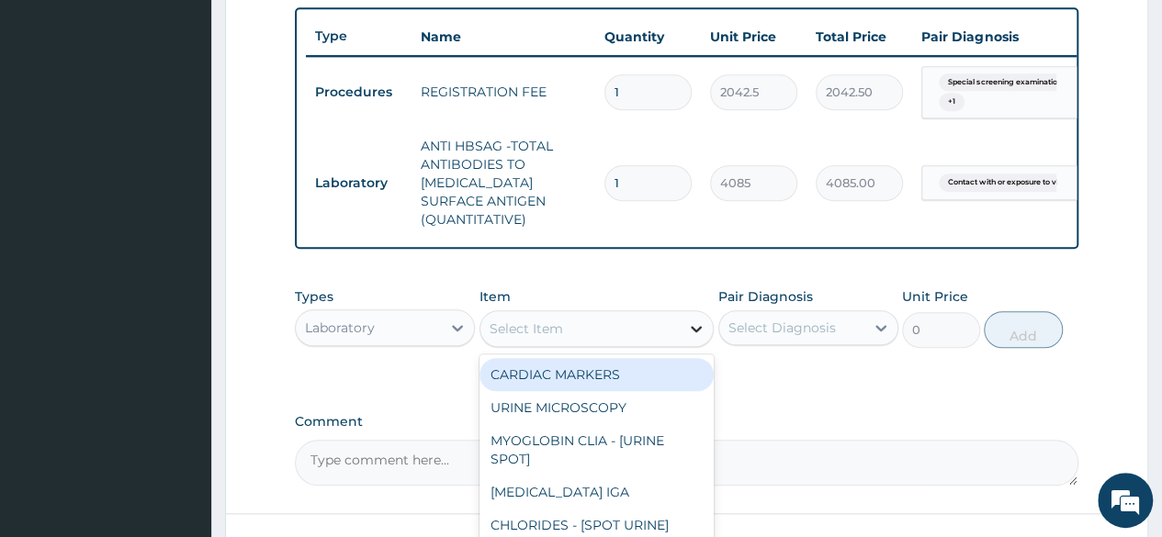
click at [686, 332] on div at bounding box center [696, 328] width 33 height 33
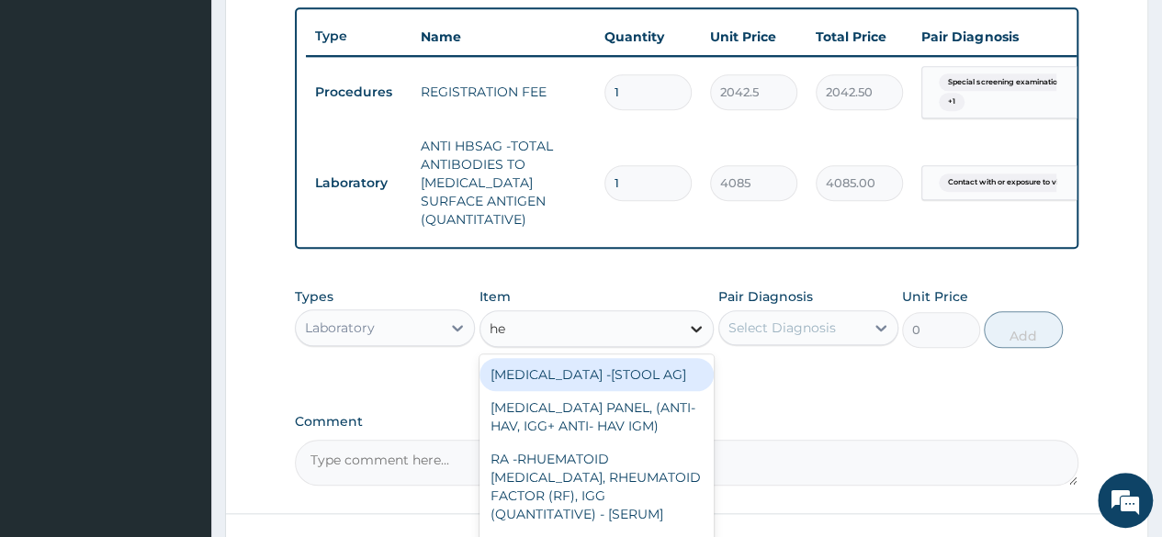
type input "hep"
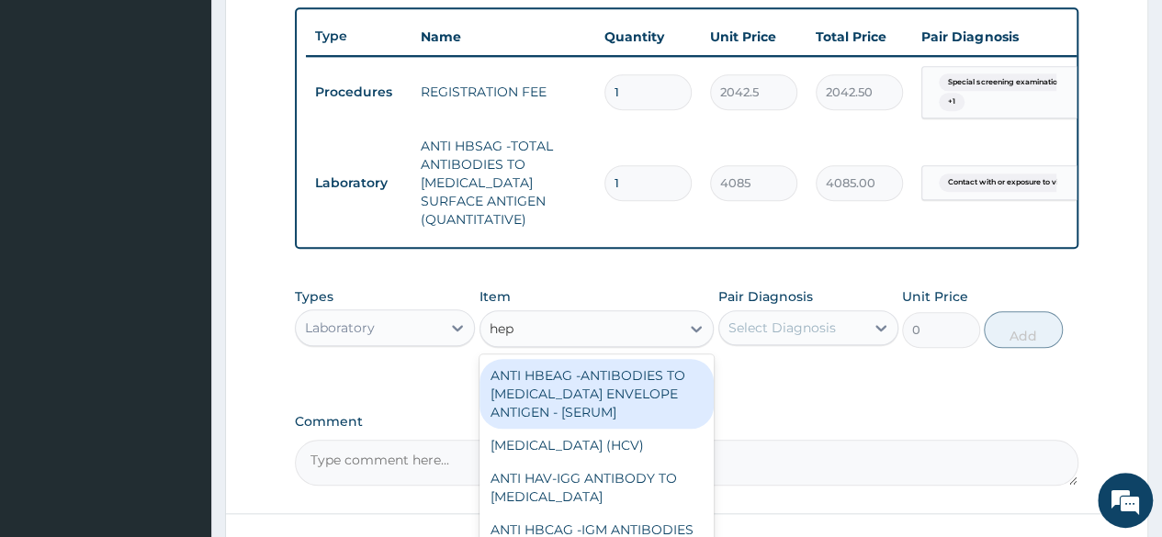
scroll to position [333, 0]
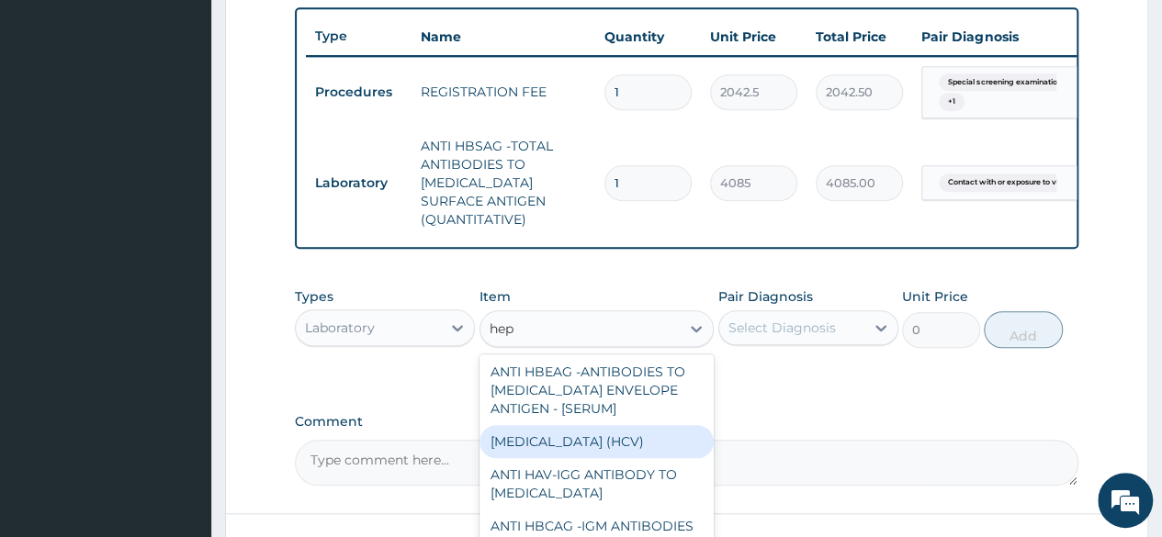
click at [594, 451] on div "[MEDICAL_DATA] (HCV)" at bounding box center [597, 441] width 235 height 33
type input "2553.125"
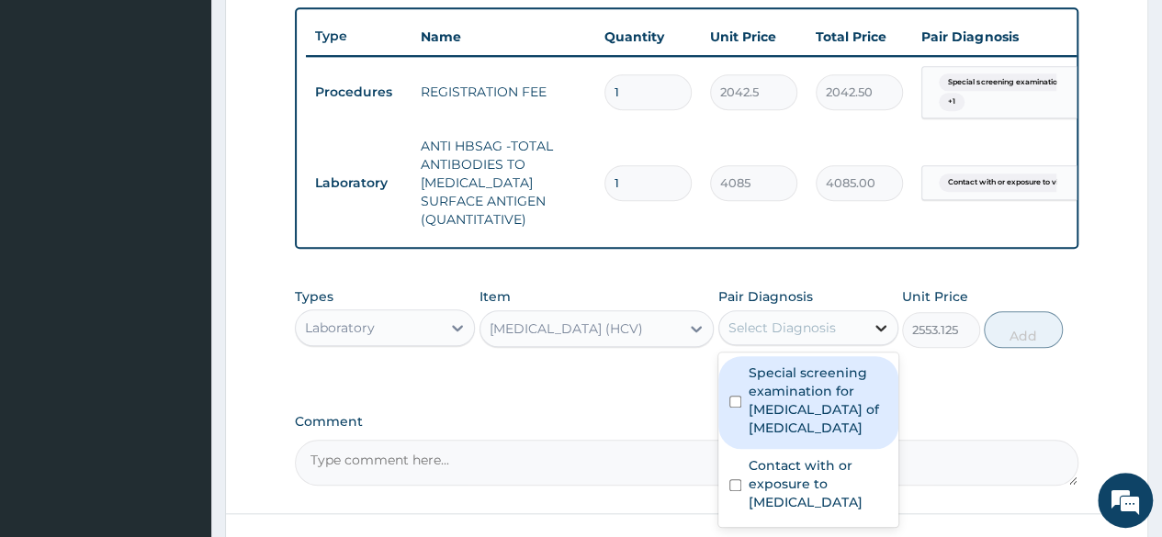
click at [873, 327] on div at bounding box center [880, 327] width 33 height 33
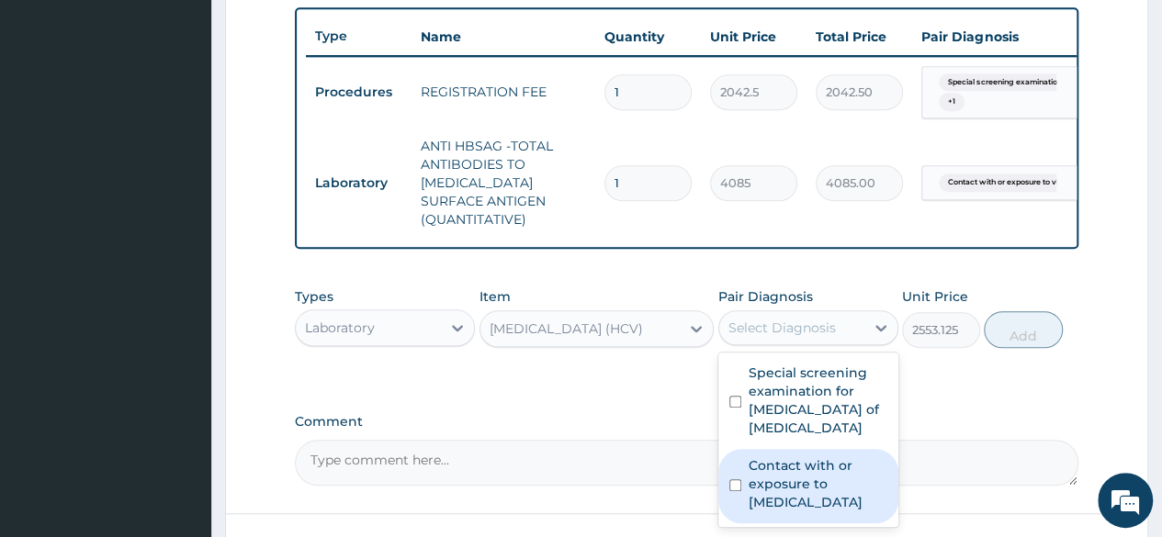
click at [747, 469] on div "Contact with or exposure to [MEDICAL_DATA]" at bounding box center [808, 486] width 180 height 74
checkbox input "true"
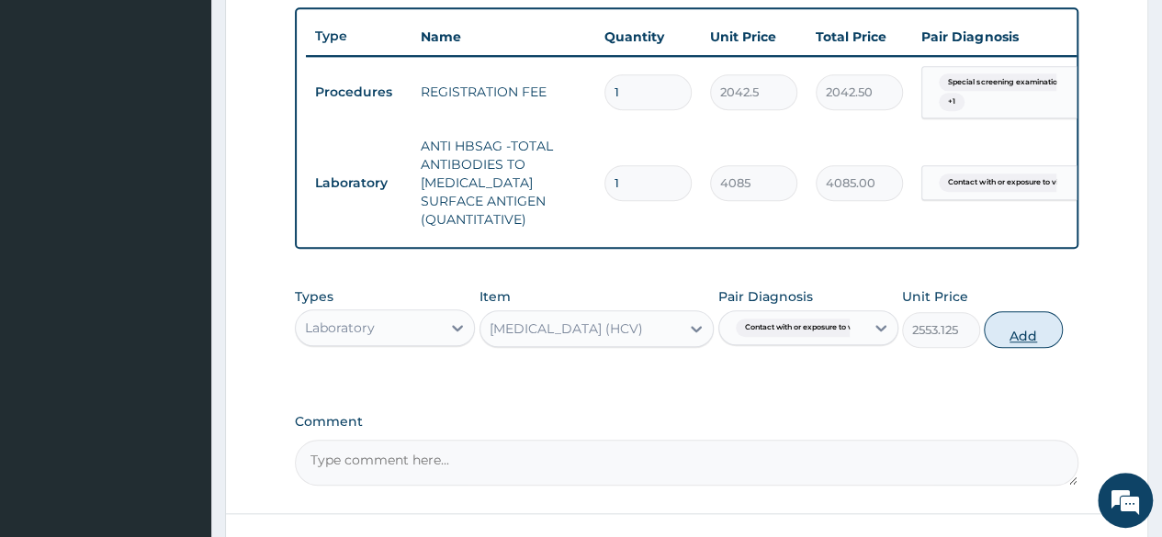
click at [1020, 341] on button "Add" at bounding box center [1023, 329] width 78 height 37
type input "0"
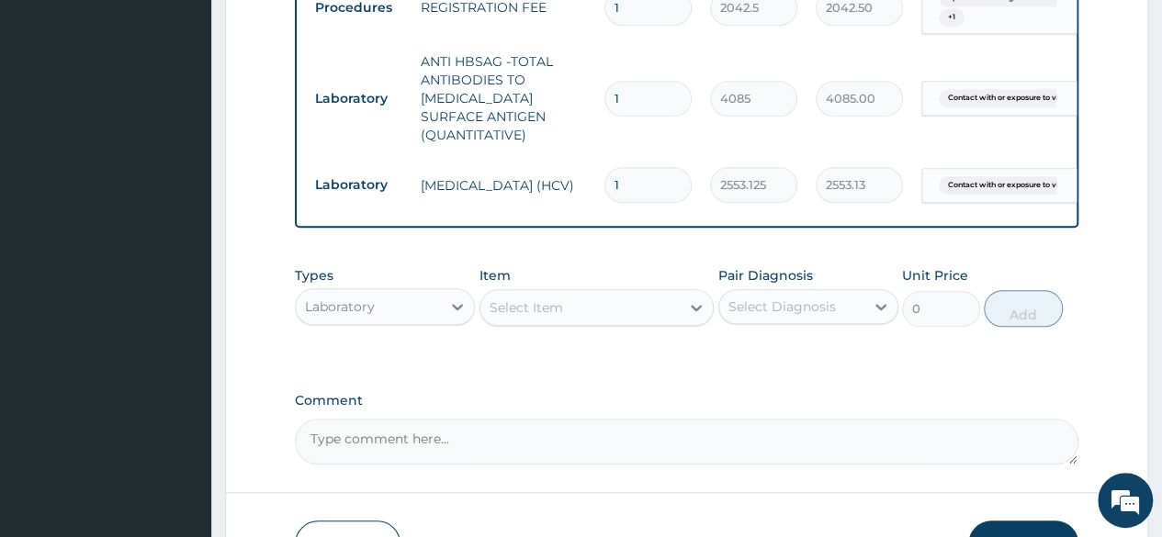
scroll to position [762, 0]
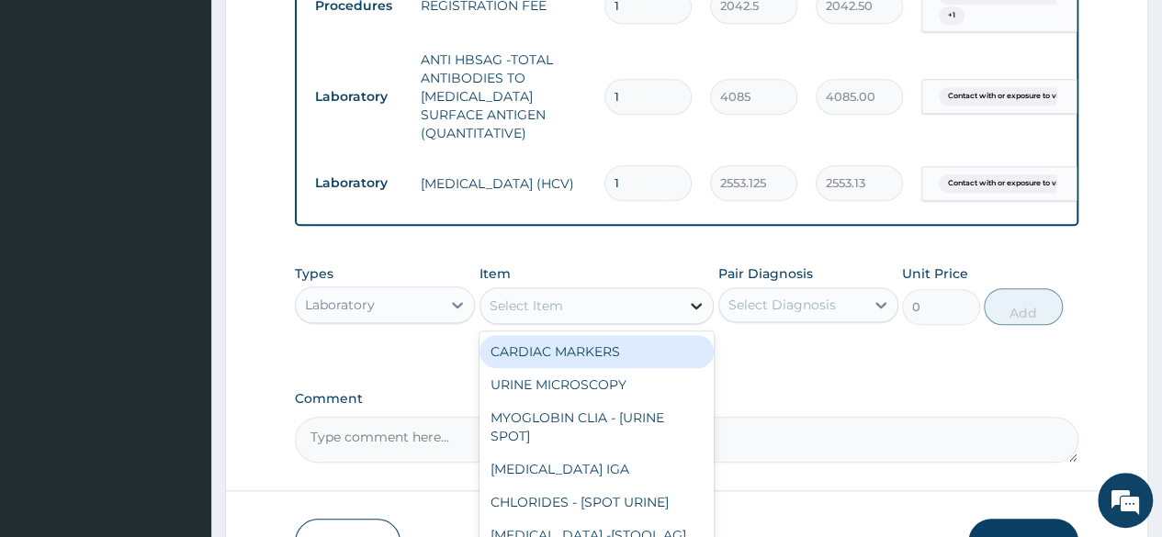
click at [699, 310] on icon at bounding box center [696, 306] width 11 height 6
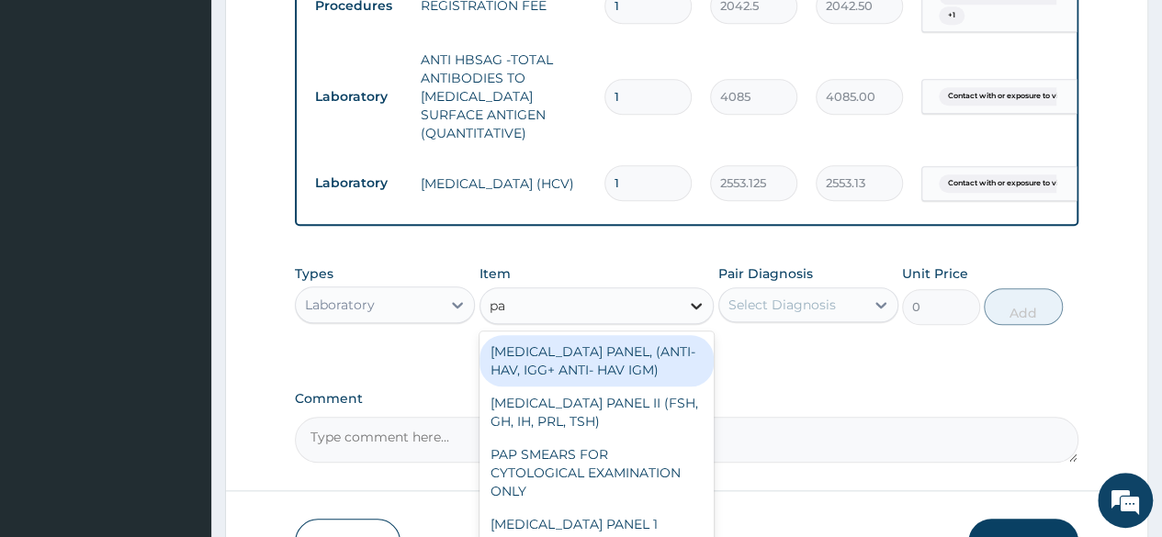
type input "pap"
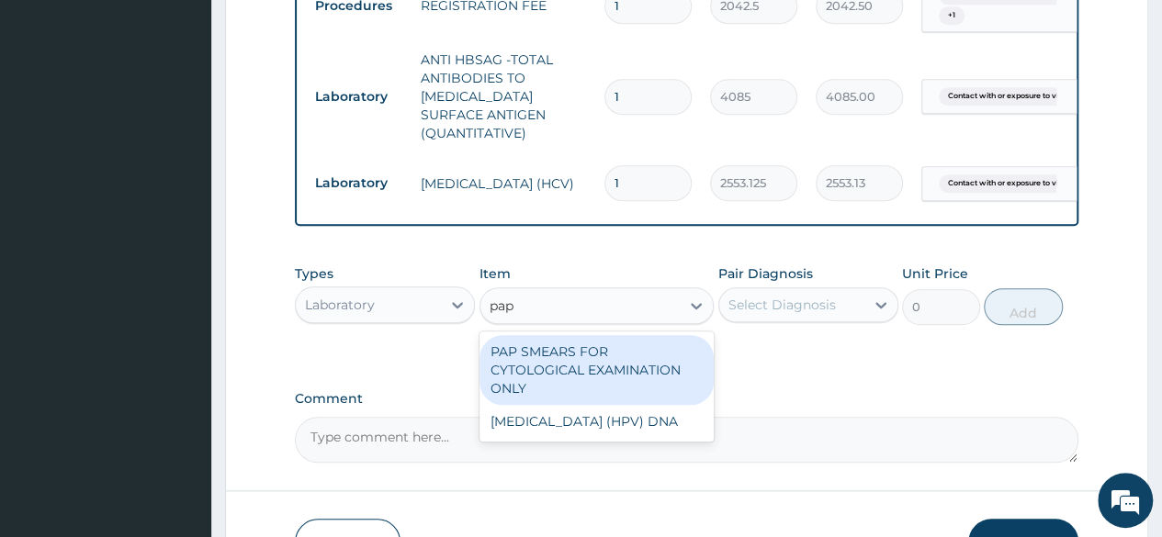
click at [595, 378] on div "PAP SMEARS FOR CYTOLOGICAL EXAMINATION ONLY" at bounding box center [597, 370] width 235 height 70
type input "18080"
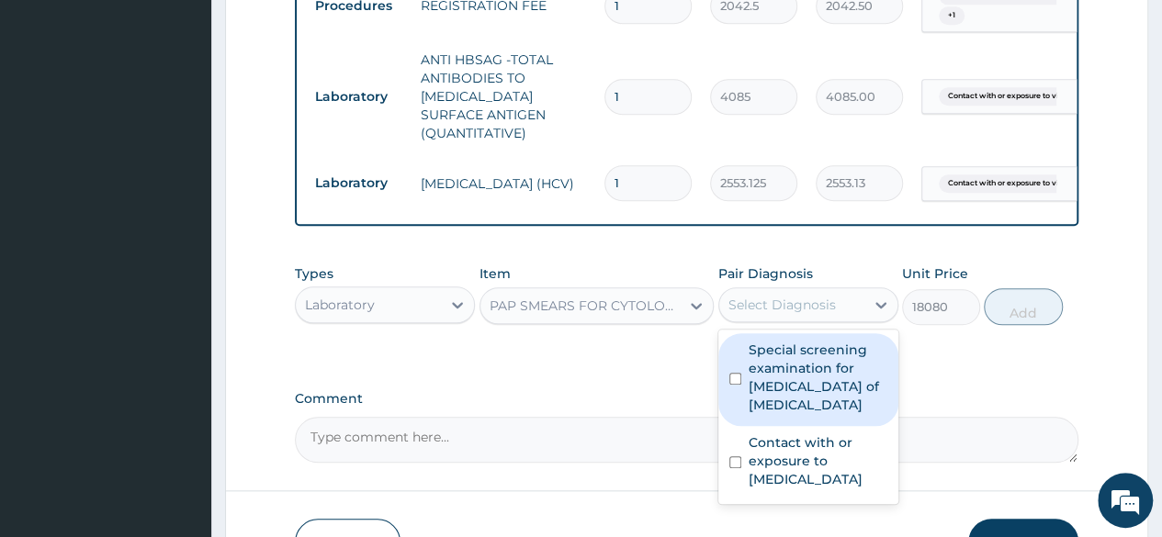
click at [847, 315] on div "Select Diagnosis" at bounding box center [791, 304] width 145 height 29
click at [792, 368] on label "Special screening examination for [MEDICAL_DATA] of [MEDICAL_DATA]" at bounding box center [818, 377] width 139 height 73
checkbox input "true"
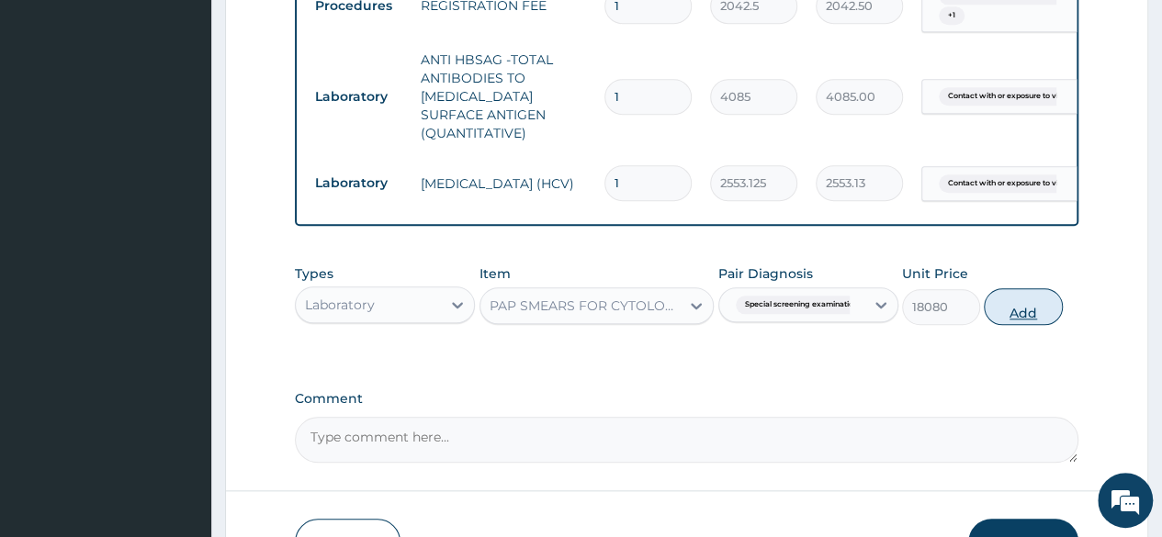
click at [1034, 325] on button "Add" at bounding box center [1023, 306] width 78 height 37
type input "0"
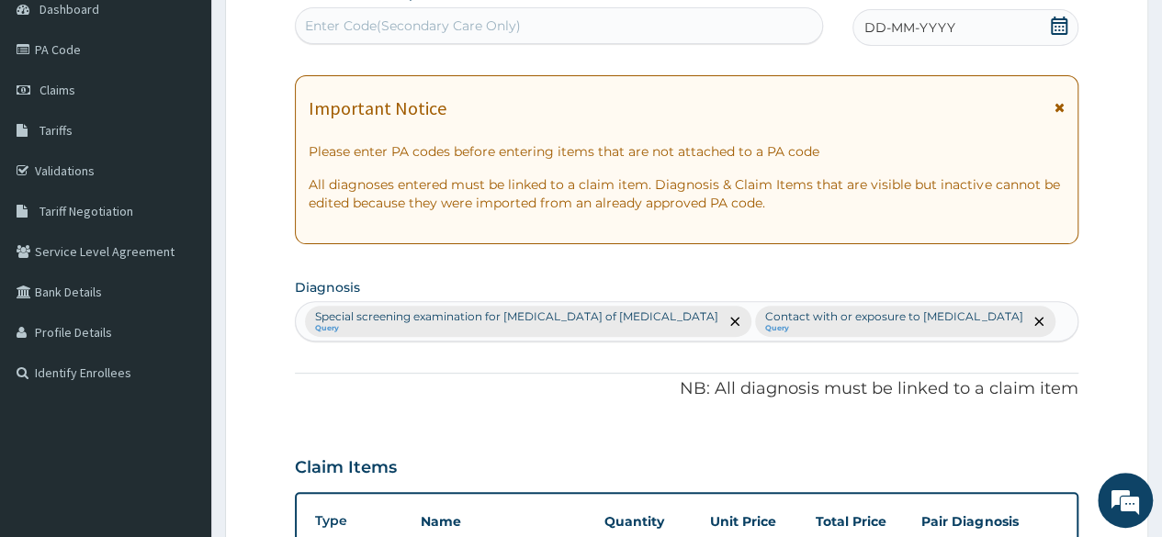
scroll to position [182, 0]
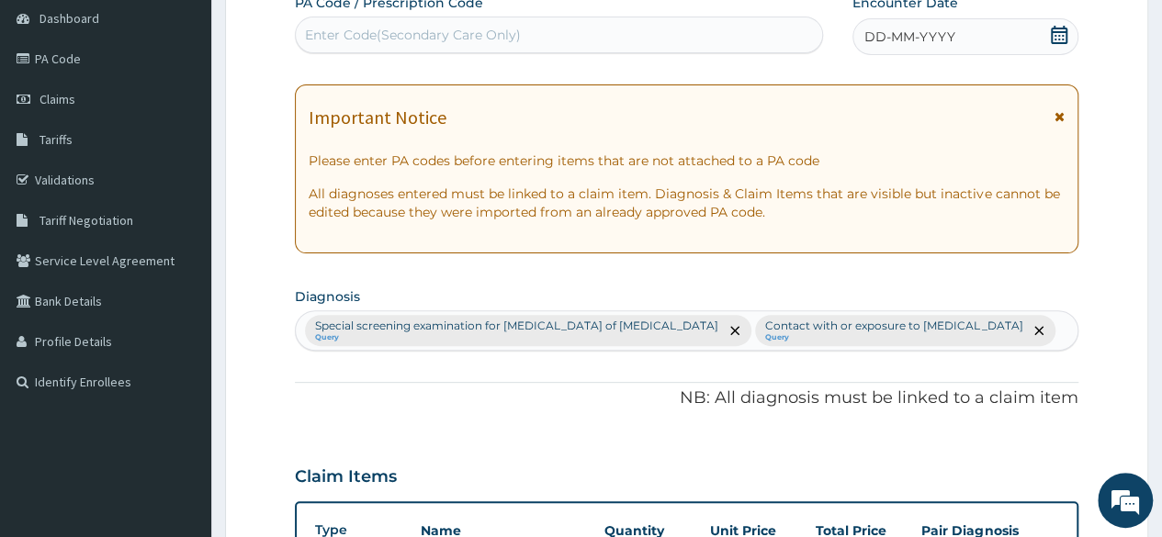
click at [1057, 28] on icon at bounding box center [1059, 35] width 17 height 18
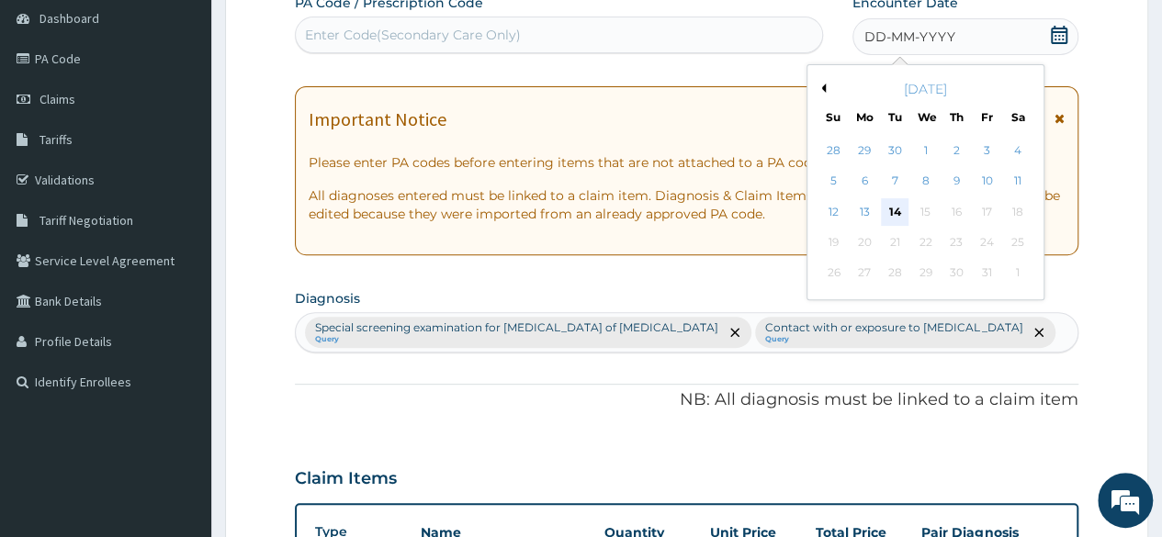
click at [892, 212] on div "14" at bounding box center [895, 212] width 28 height 28
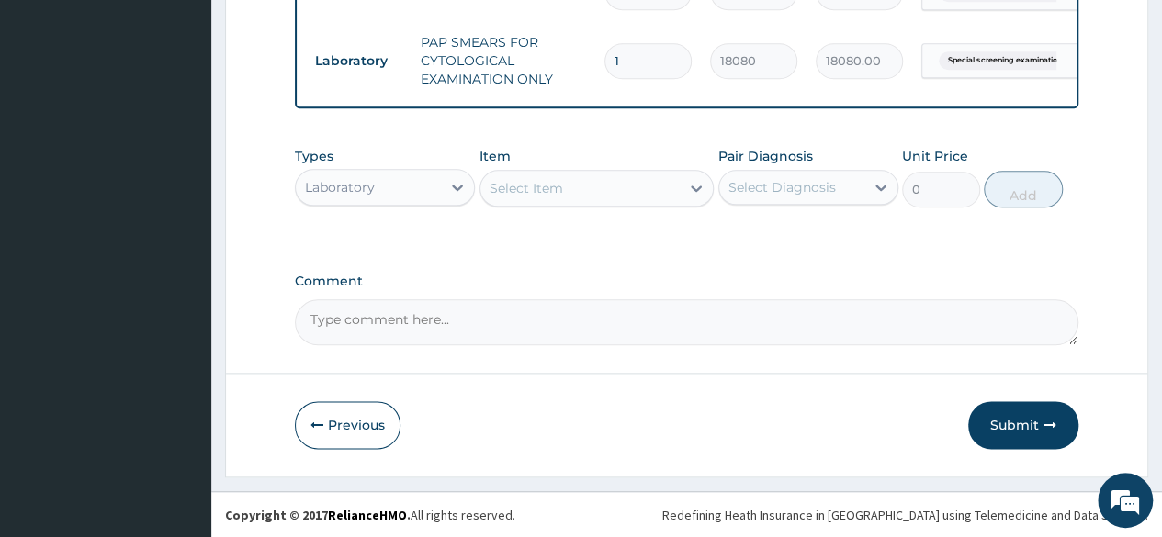
scroll to position [965, 0]
click at [1017, 423] on button "Submit" at bounding box center [1023, 425] width 110 height 48
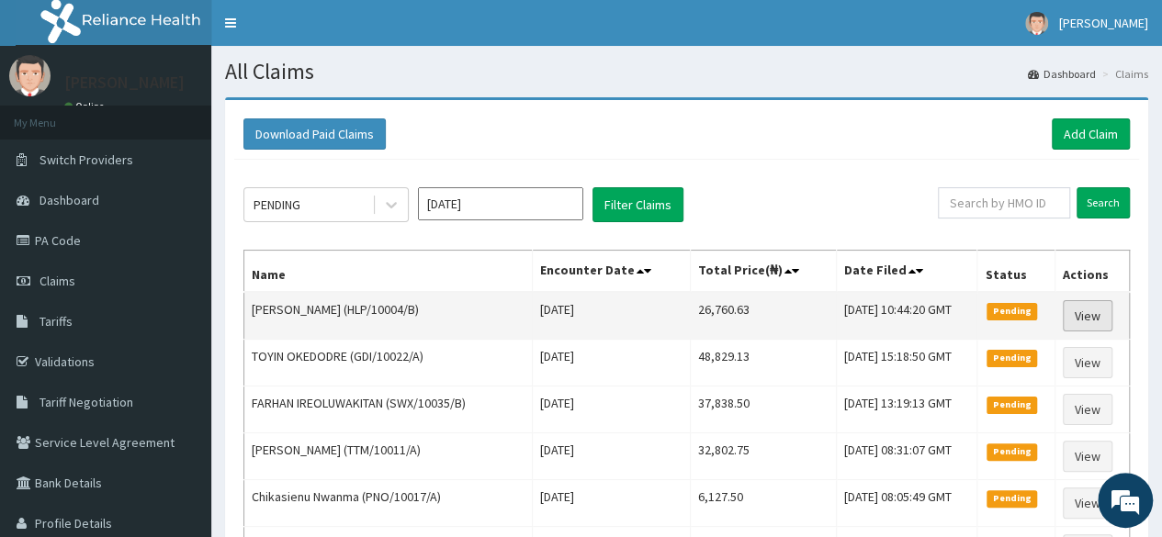
click at [1084, 321] on link "View" at bounding box center [1088, 315] width 50 height 31
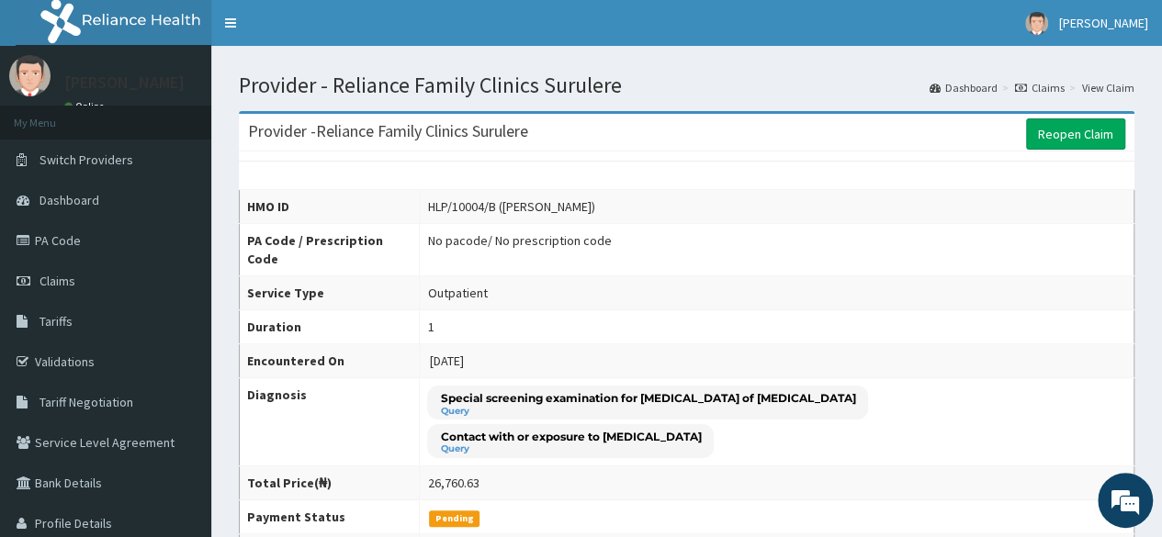
click at [804, 232] on td "No pacode / No prescription code" at bounding box center [777, 250] width 715 height 52
